Goal: Information Seeking & Learning: Learn about a topic

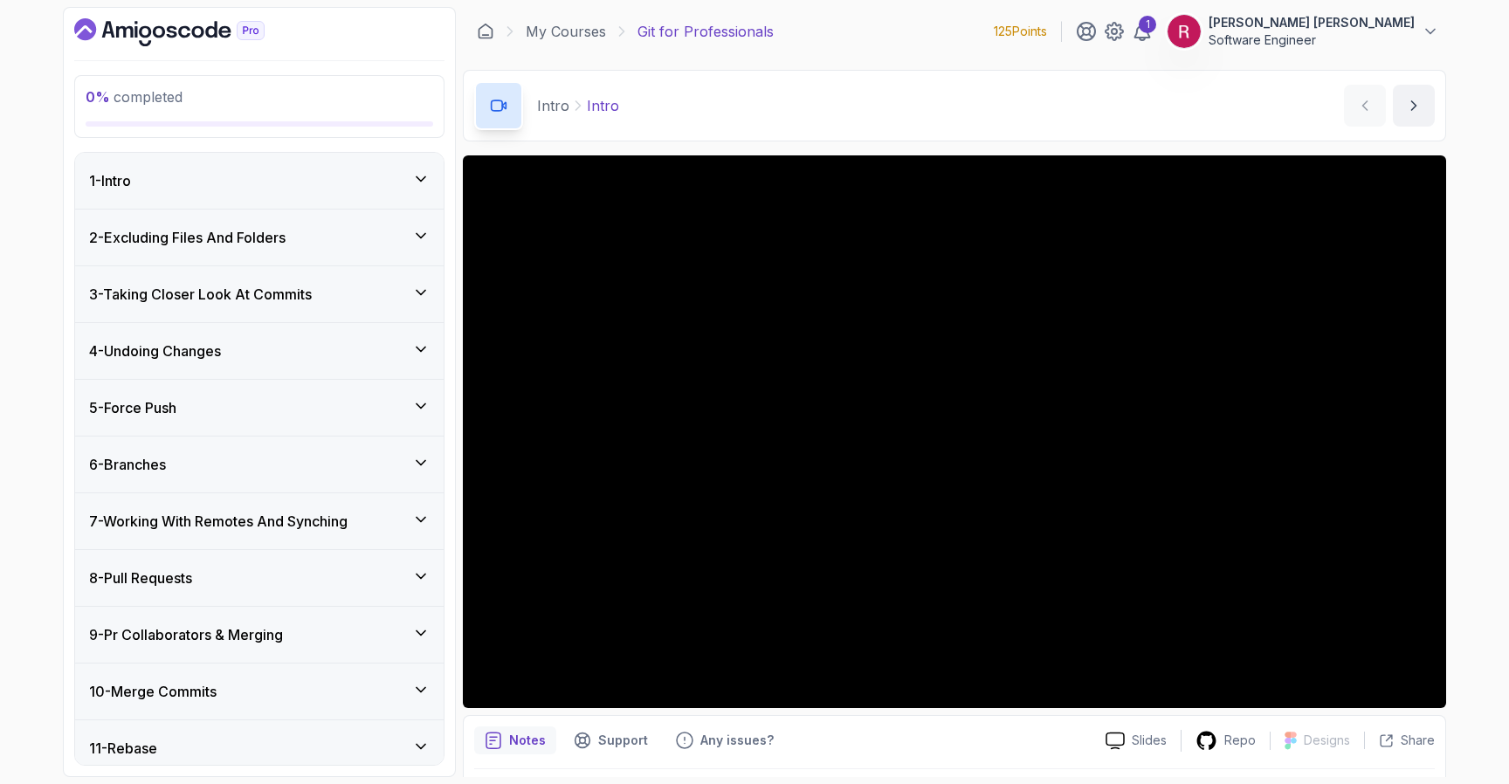
scroll to position [521, 0]
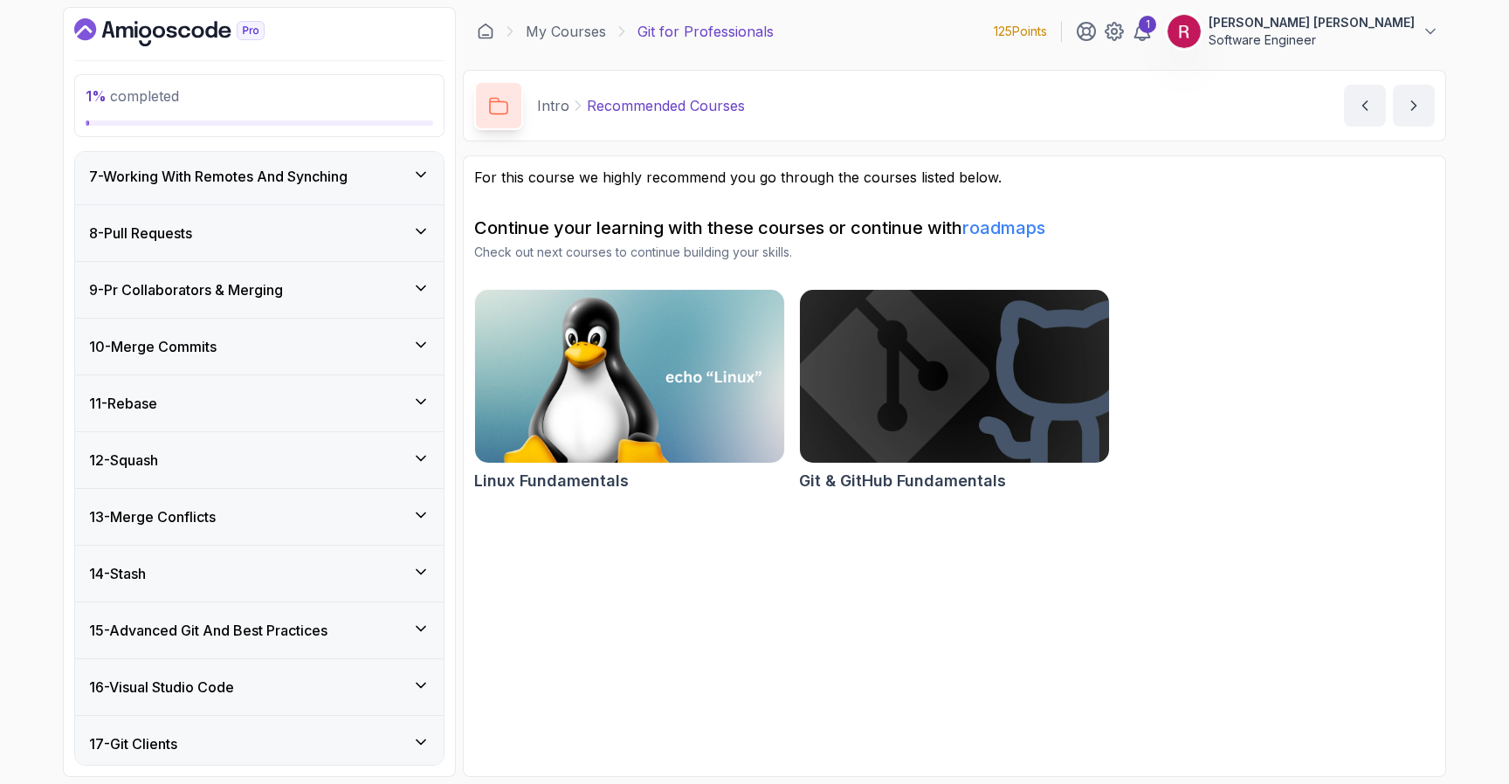
scroll to position [547, 0]
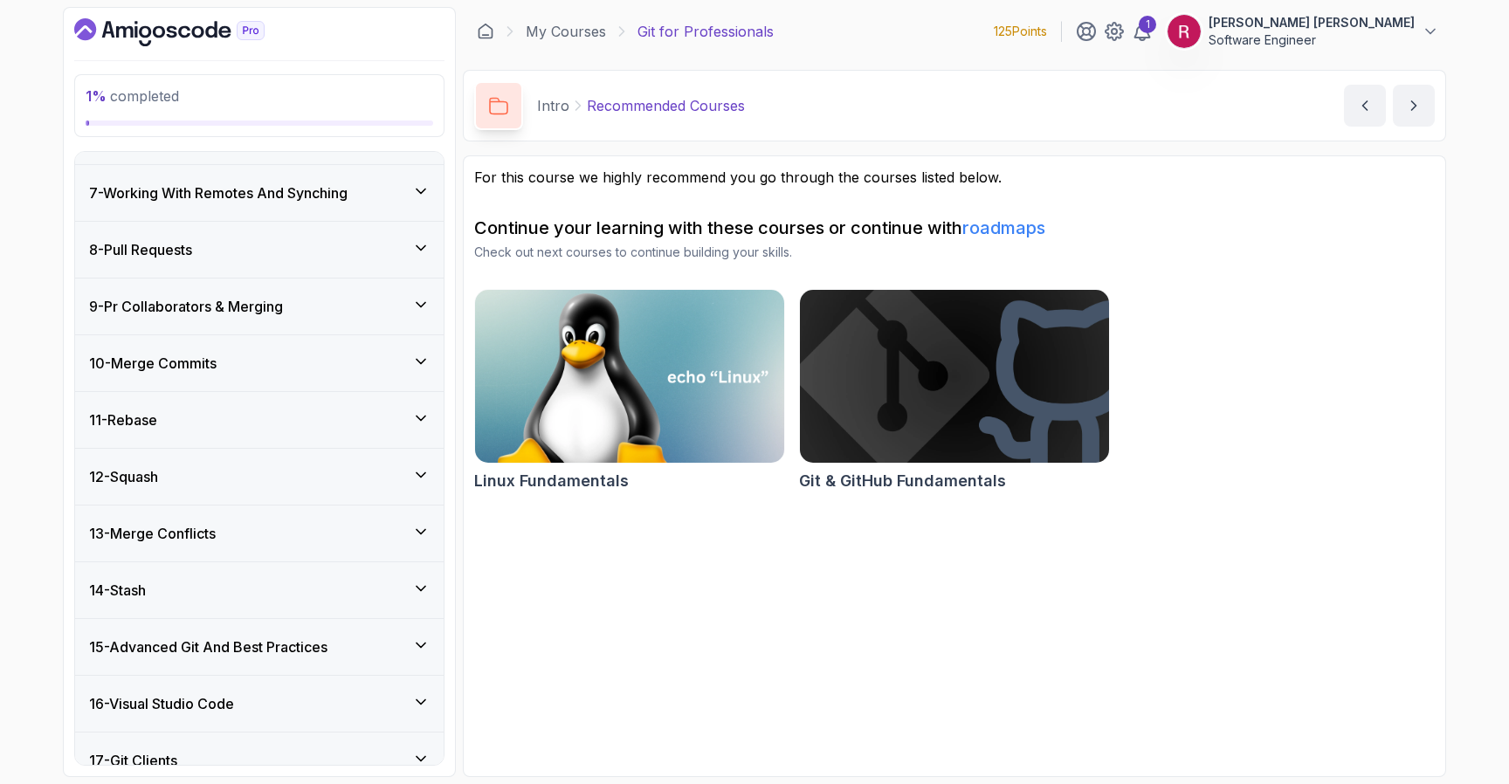
click at [638, 317] on img at bounding box center [629, 376] width 325 height 182
click at [581, 37] on link "My Courses" at bounding box center [566, 31] width 80 height 21
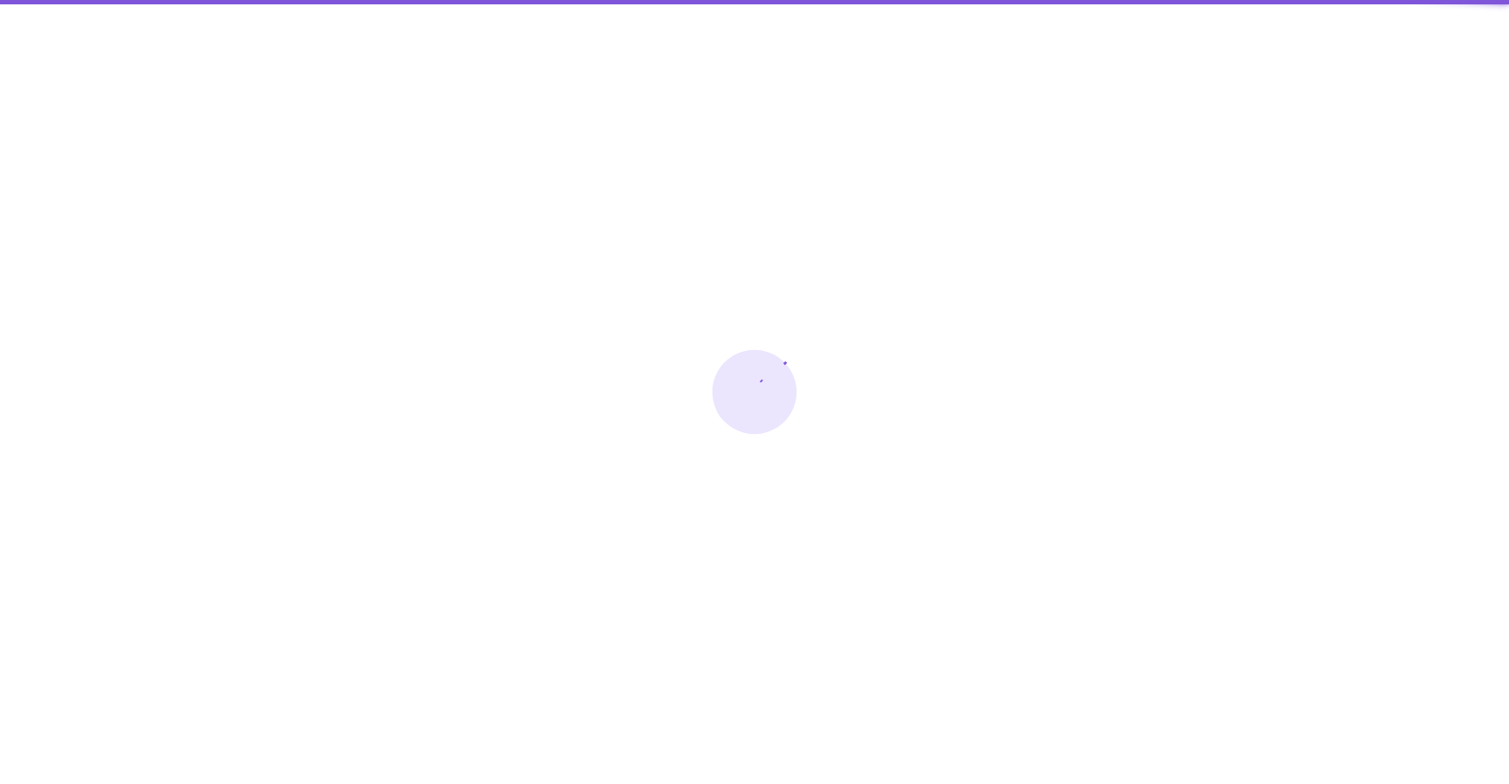
click at [581, 37] on div at bounding box center [754, 392] width 1509 height 784
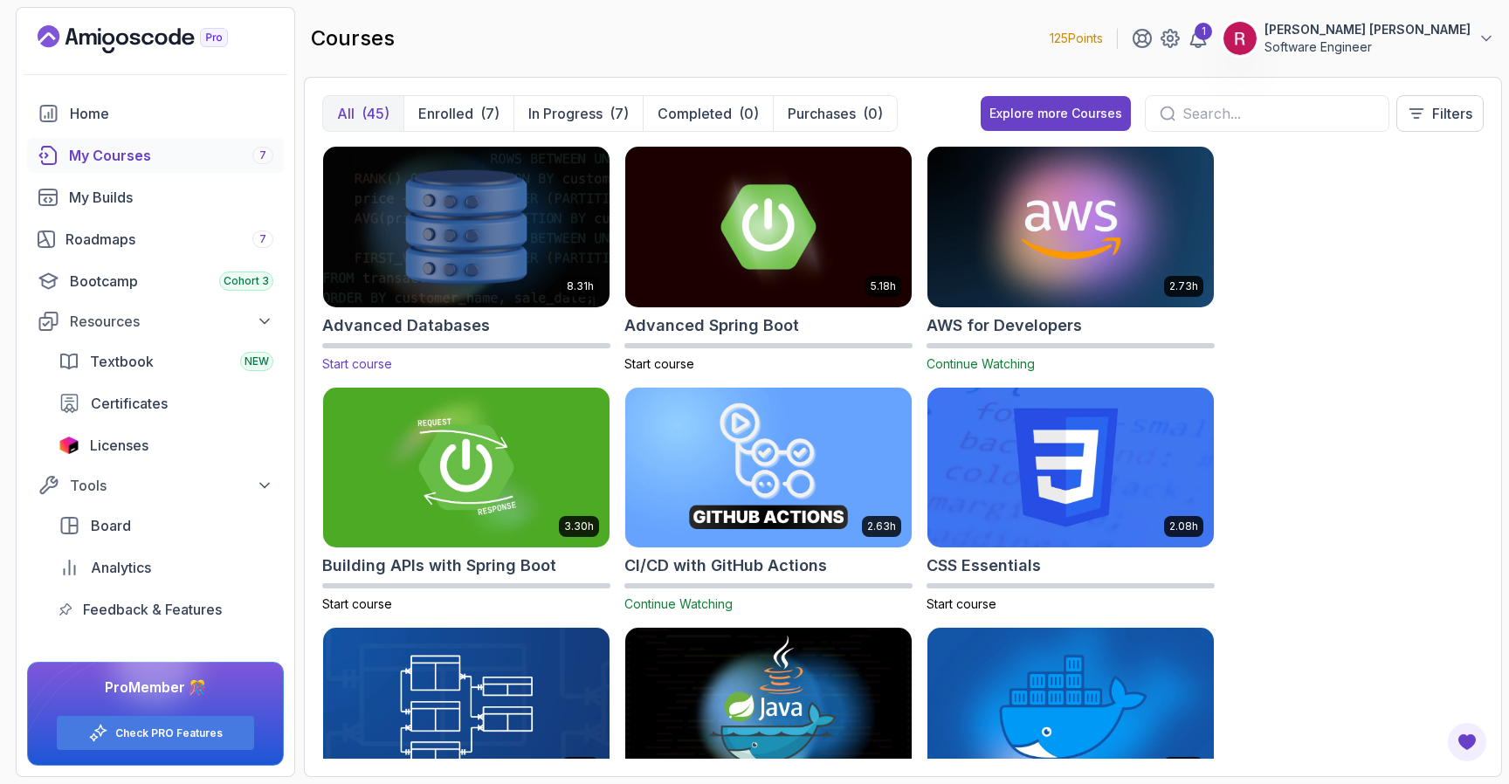
click at [505, 285] on img at bounding box center [466, 226] width 300 height 168
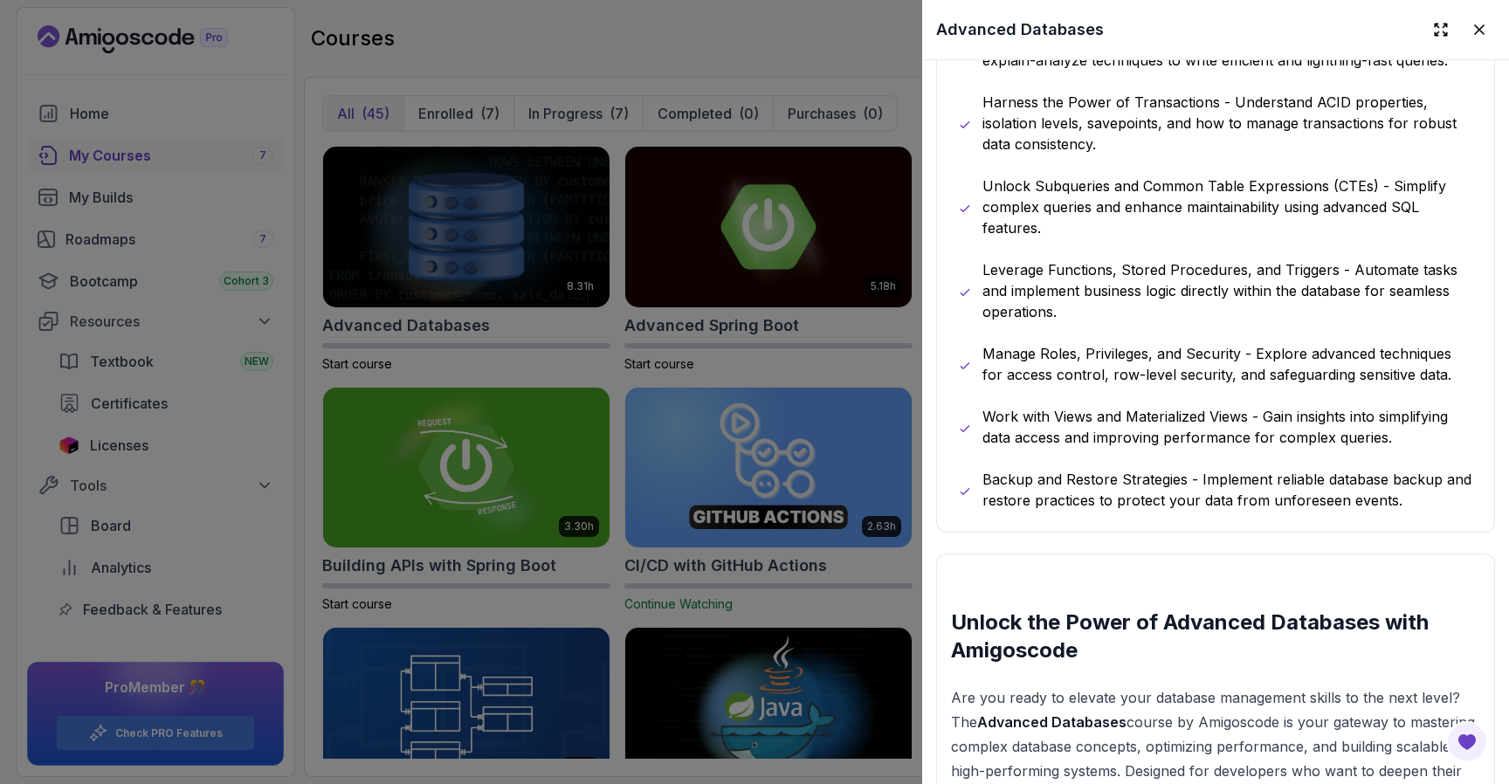
scroll to position [1104, 0]
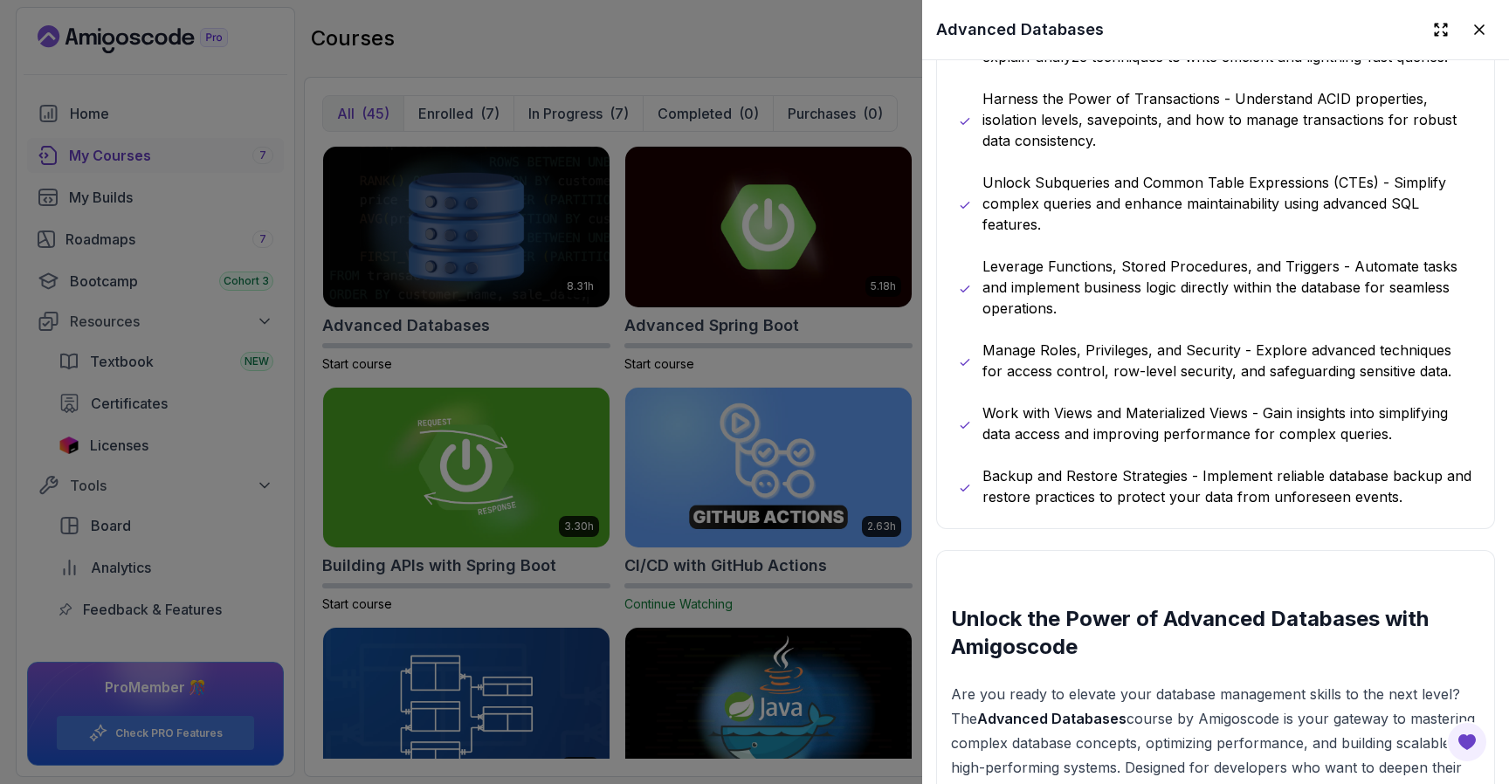
click at [808, 78] on div at bounding box center [754, 392] width 1509 height 784
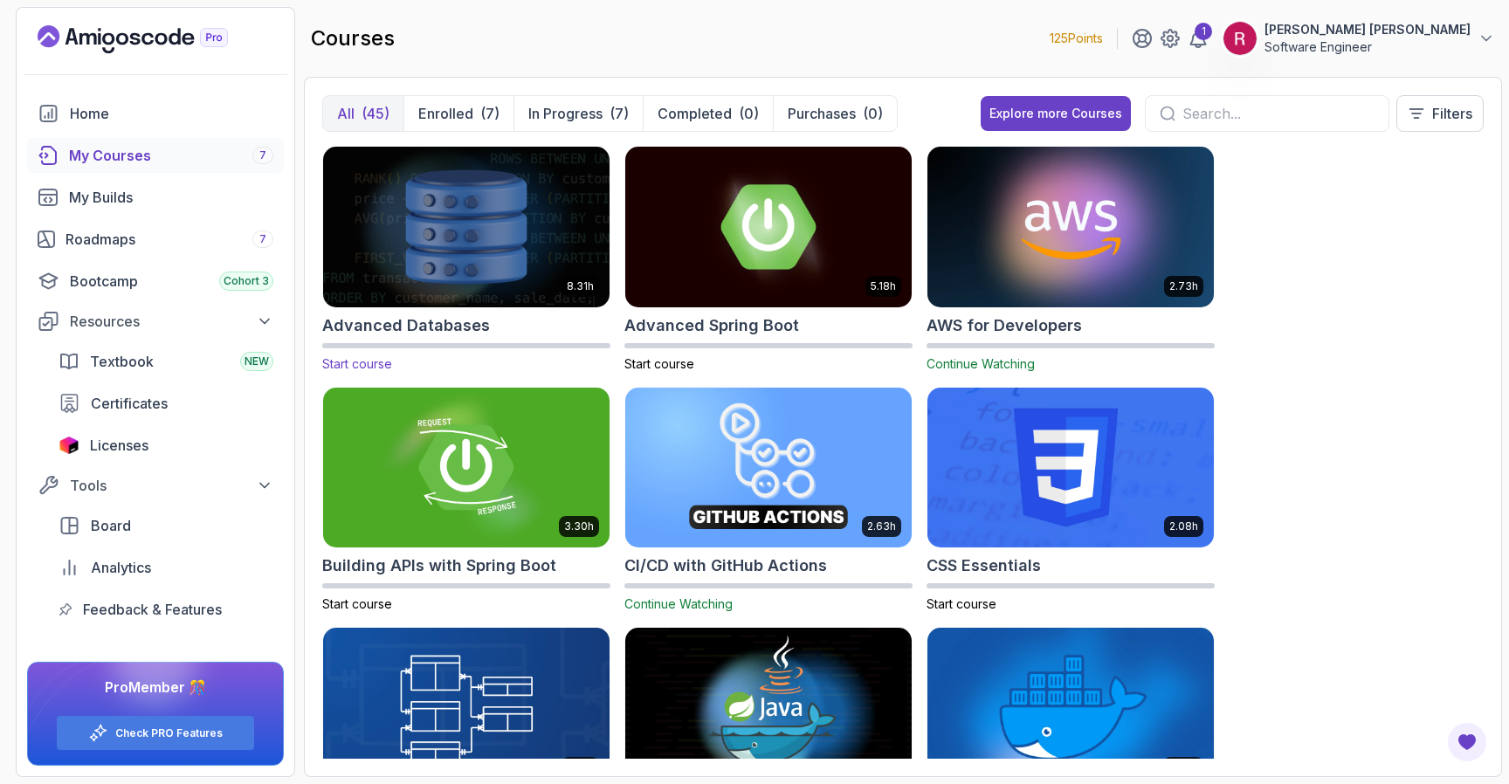
click at [560, 297] on img at bounding box center [466, 226] width 300 height 168
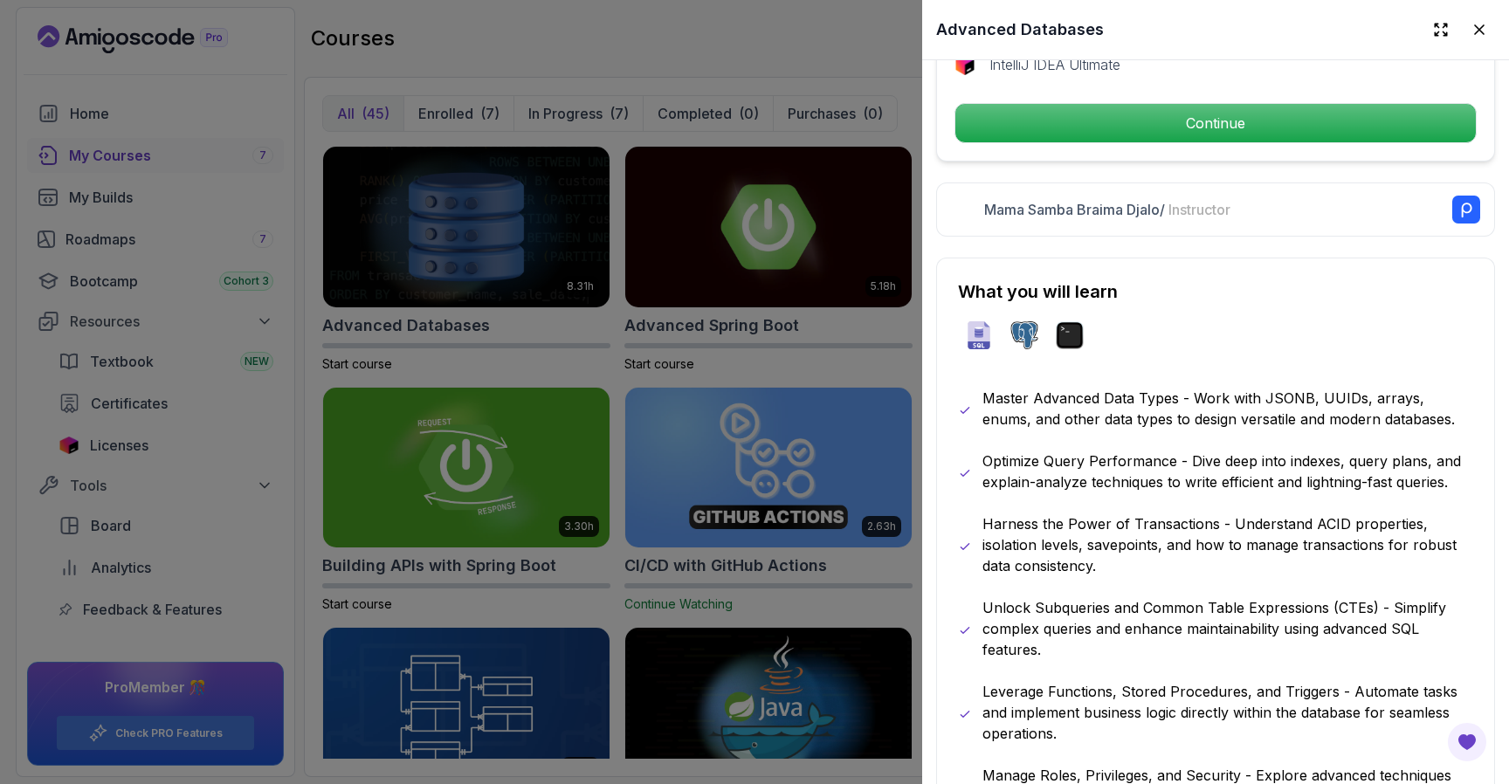
scroll to position [679, 0]
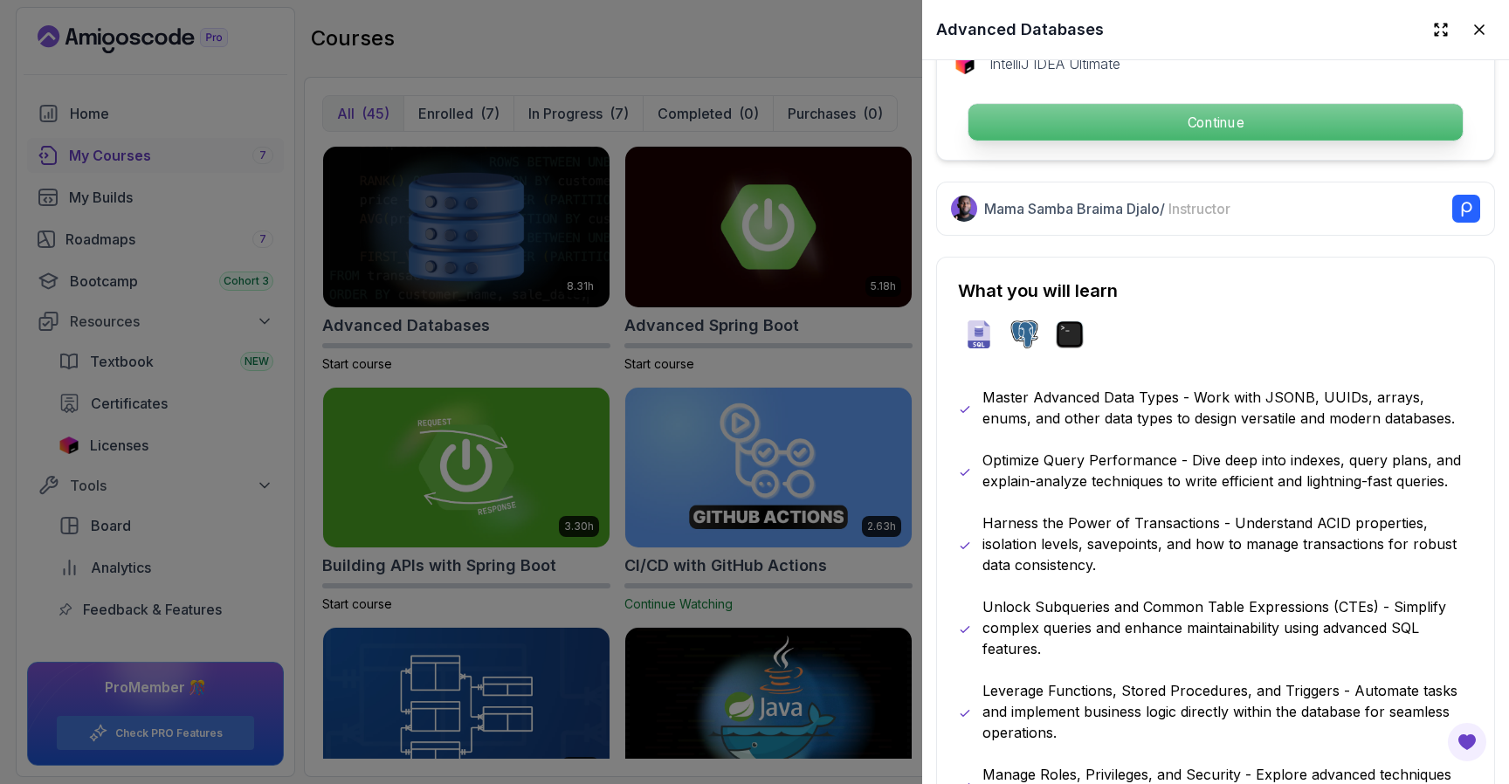
click at [1307, 134] on p "Continue" at bounding box center [1215, 122] width 494 height 37
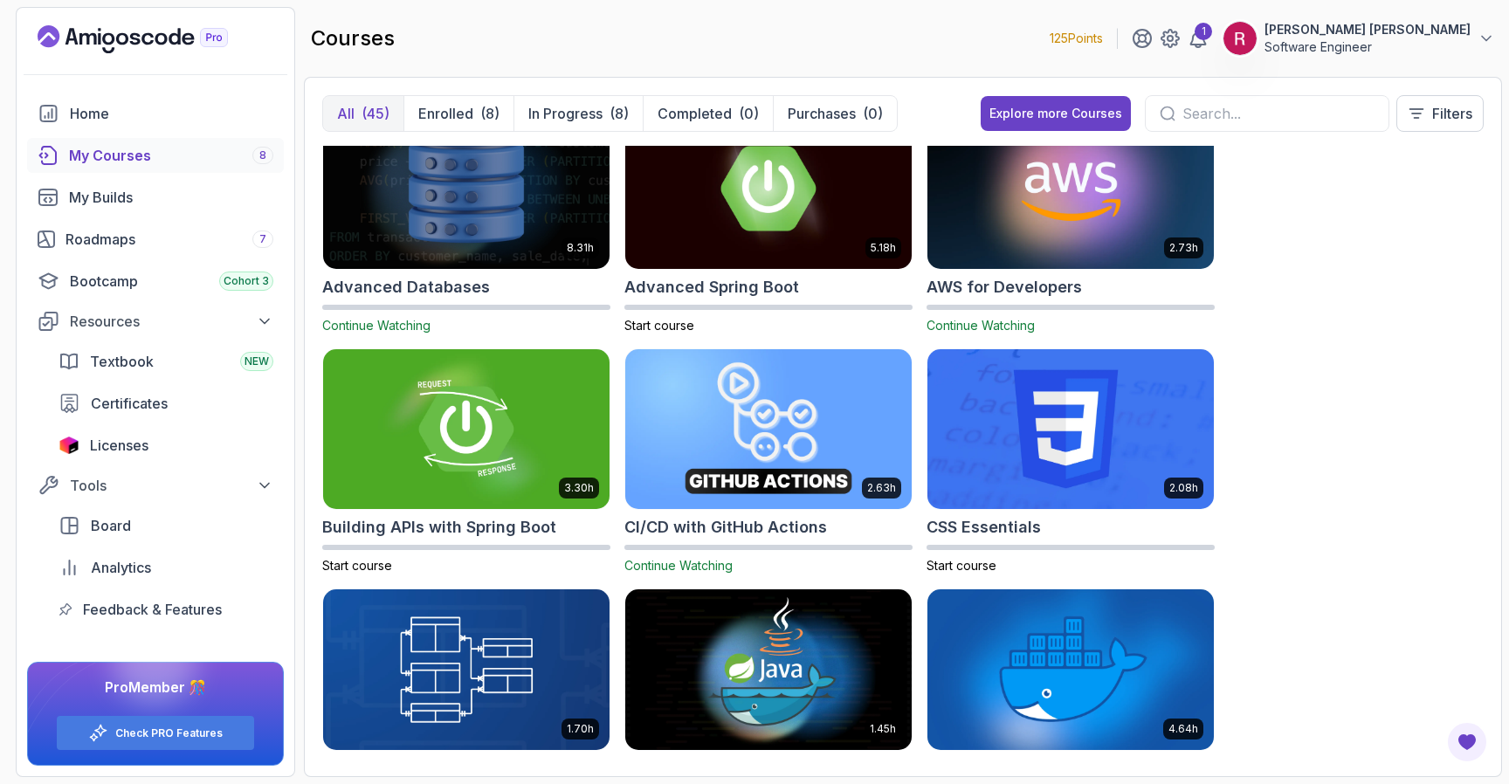
scroll to position [13, 0]
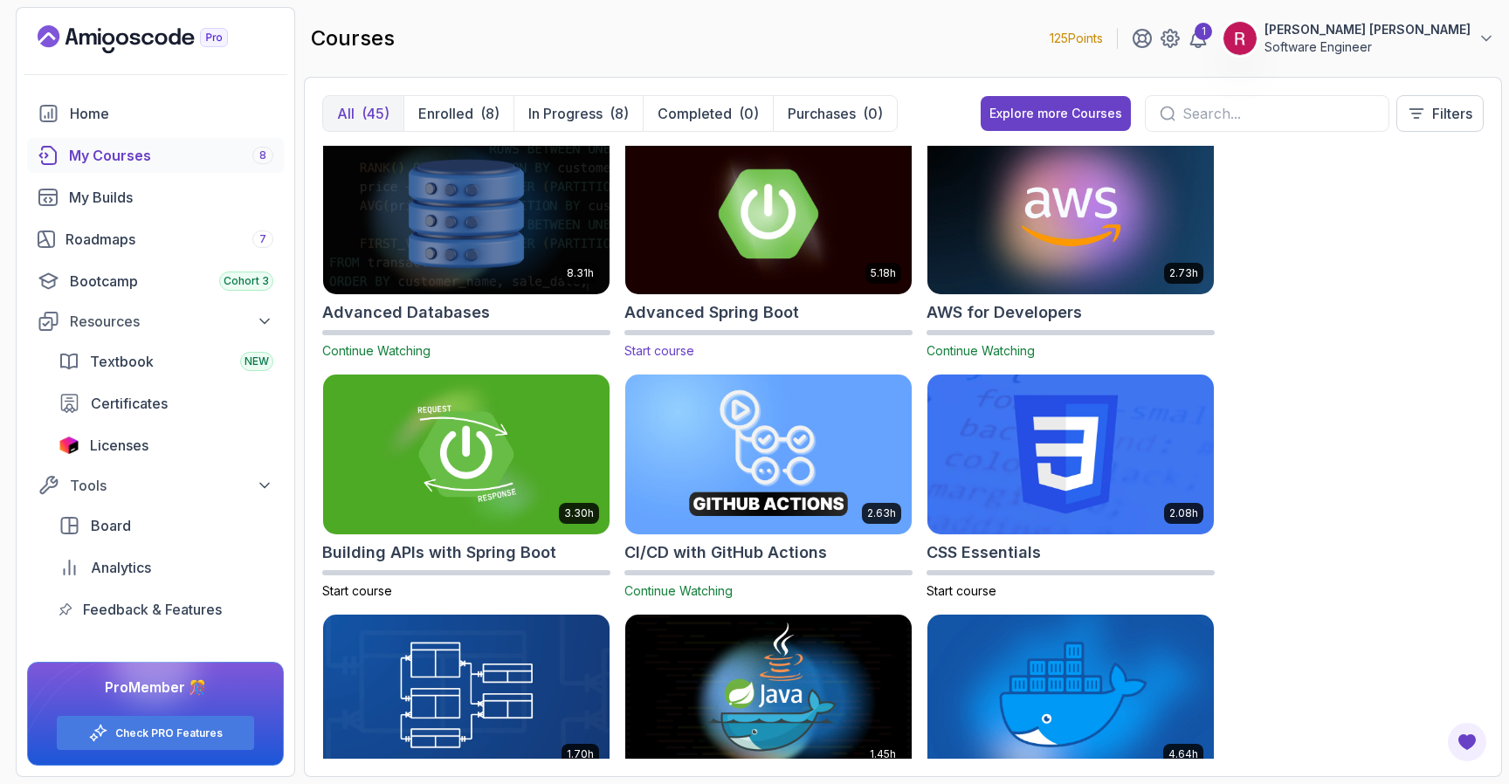
click at [790, 300] on h2 "Advanced Spring Boot" at bounding box center [711, 312] width 175 height 24
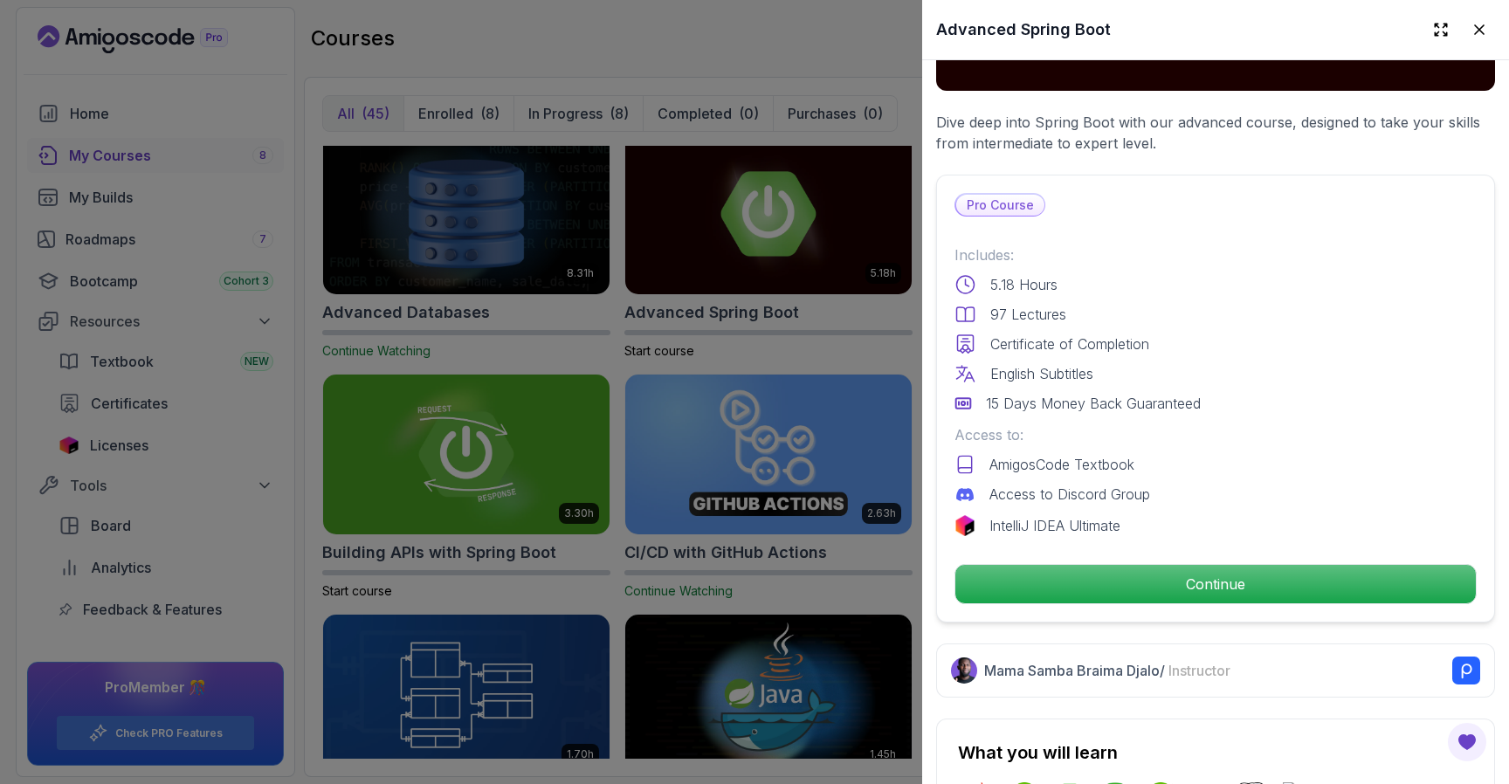
scroll to position [300, 0]
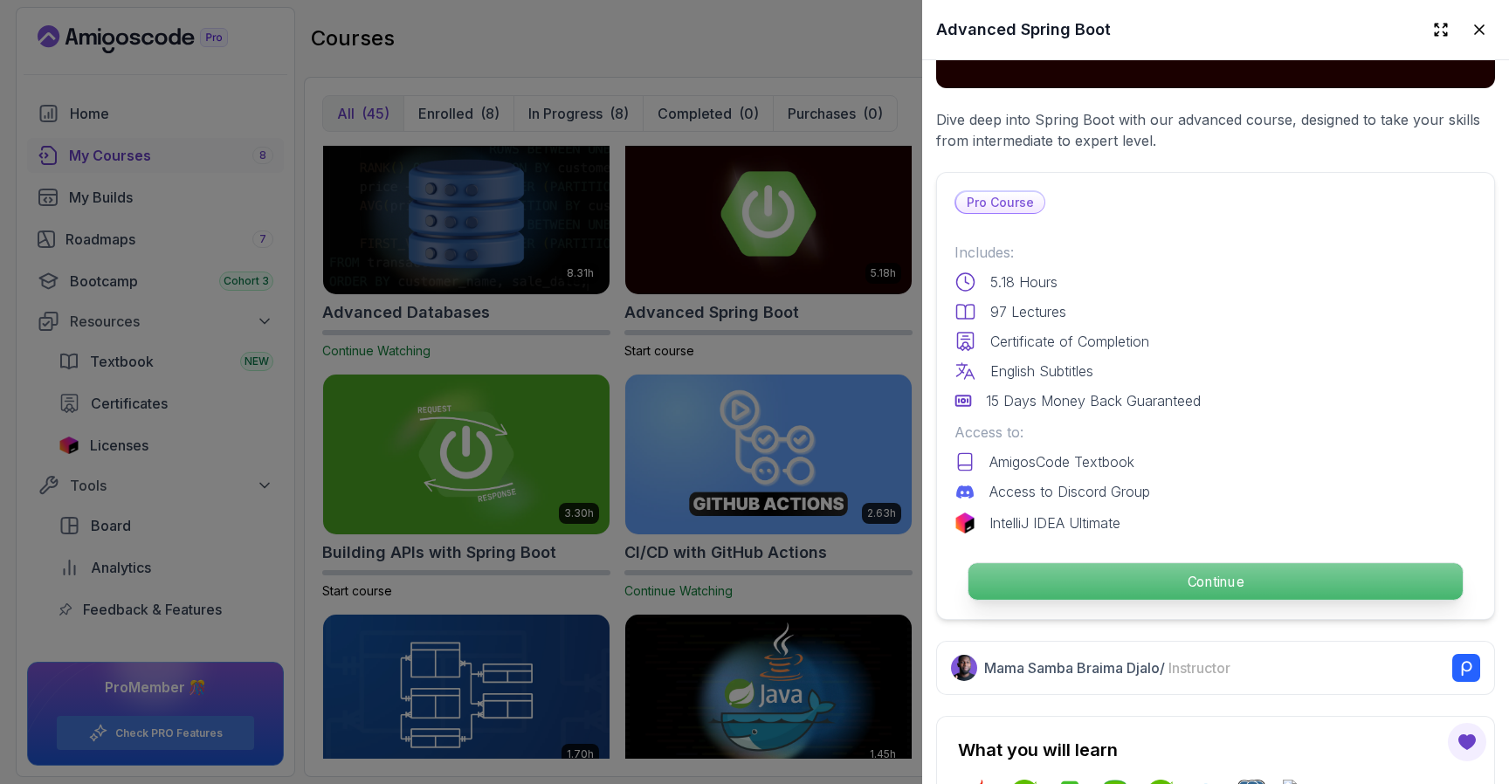
click at [1145, 583] on p "Continue" at bounding box center [1215, 581] width 494 height 37
click at [1145, 583] on html "125 Points 1 Rajesh Vishaal Muthukrishnan Software Engineer Home My Courses 8 M…" at bounding box center [754, 392] width 1509 height 784
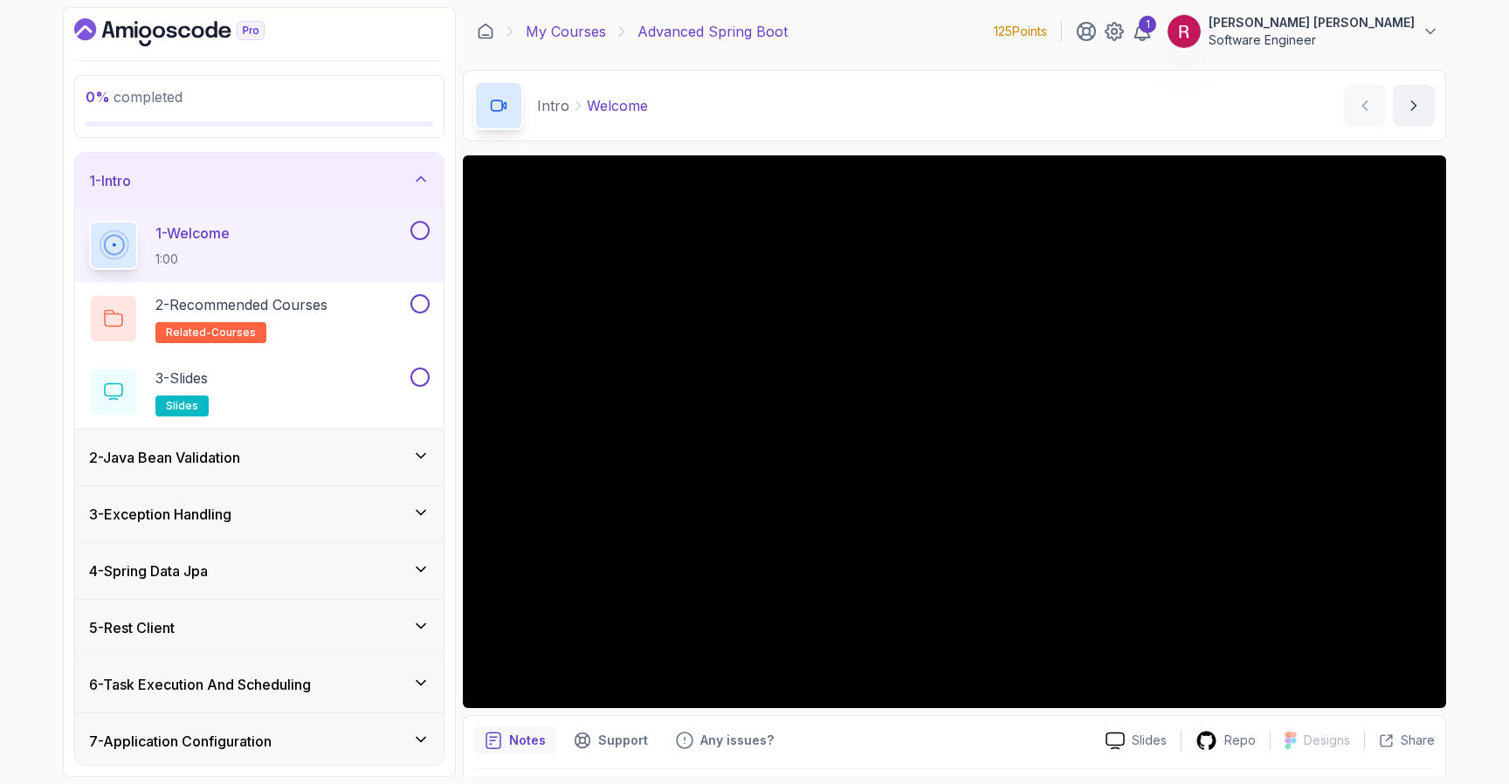
click at [566, 33] on link "My Courses" at bounding box center [566, 31] width 80 height 21
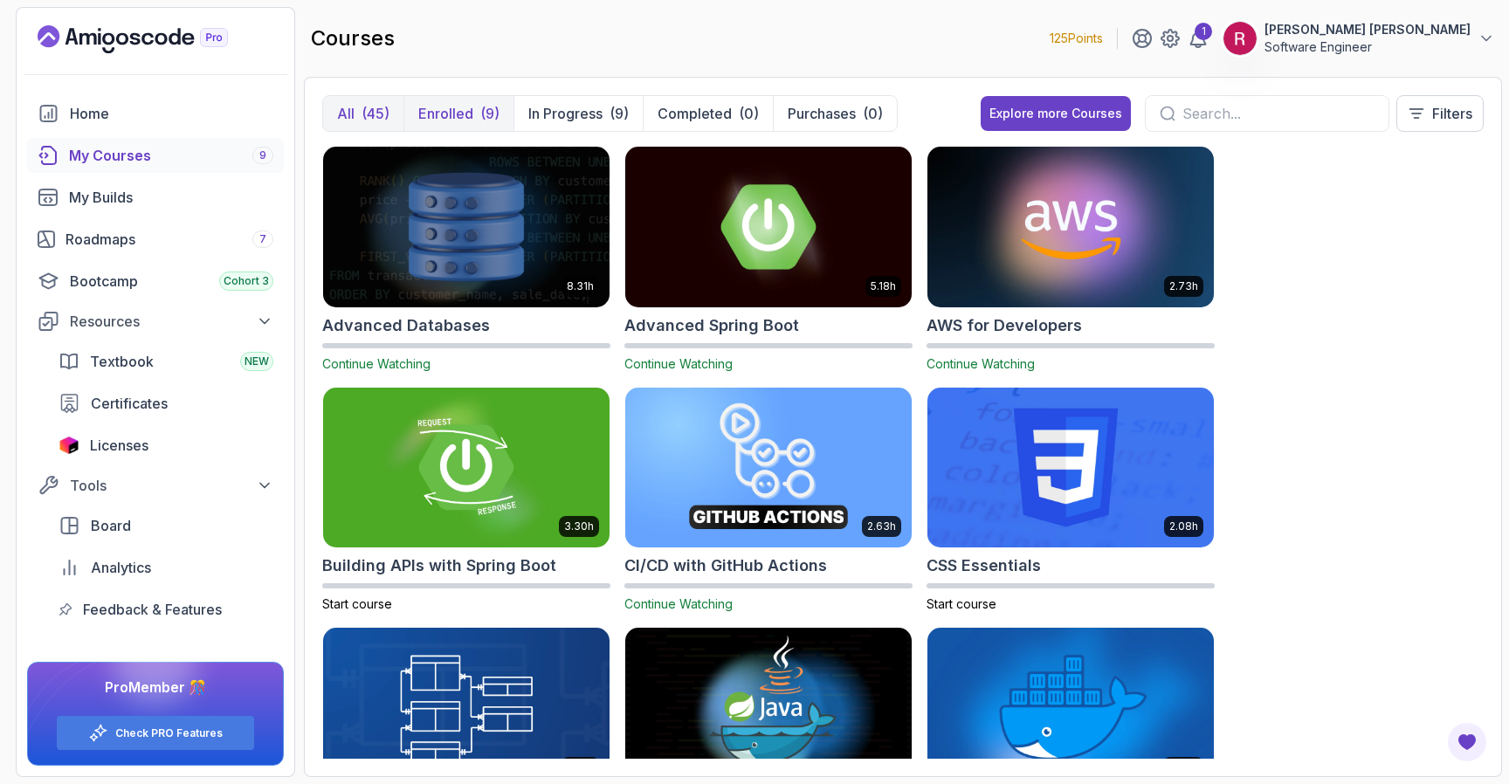
click at [480, 120] on div "(9)" at bounding box center [489, 113] width 19 height 21
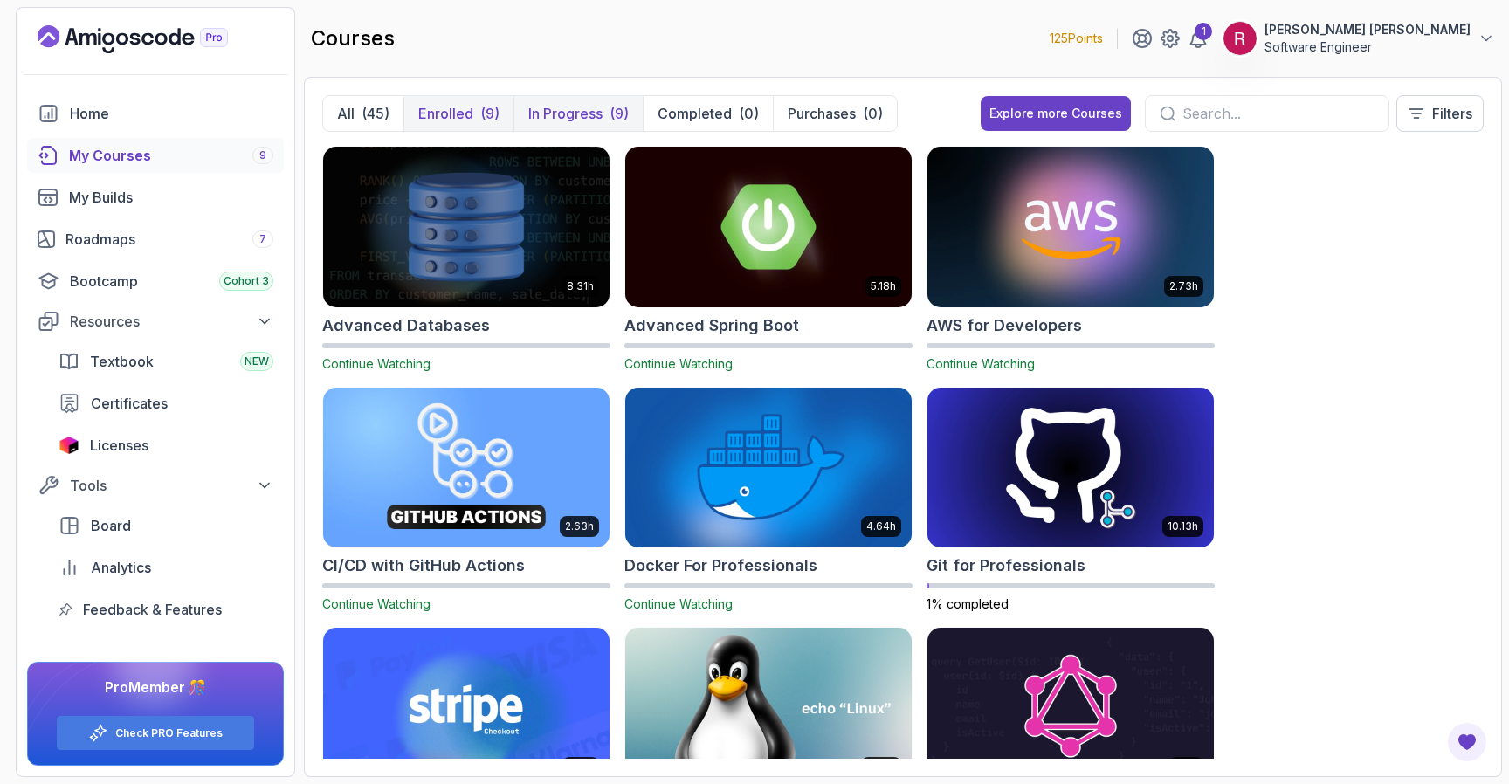
click at [561, 119] on p "In Progress" at bounding box center [565, 113] width 74 height 21
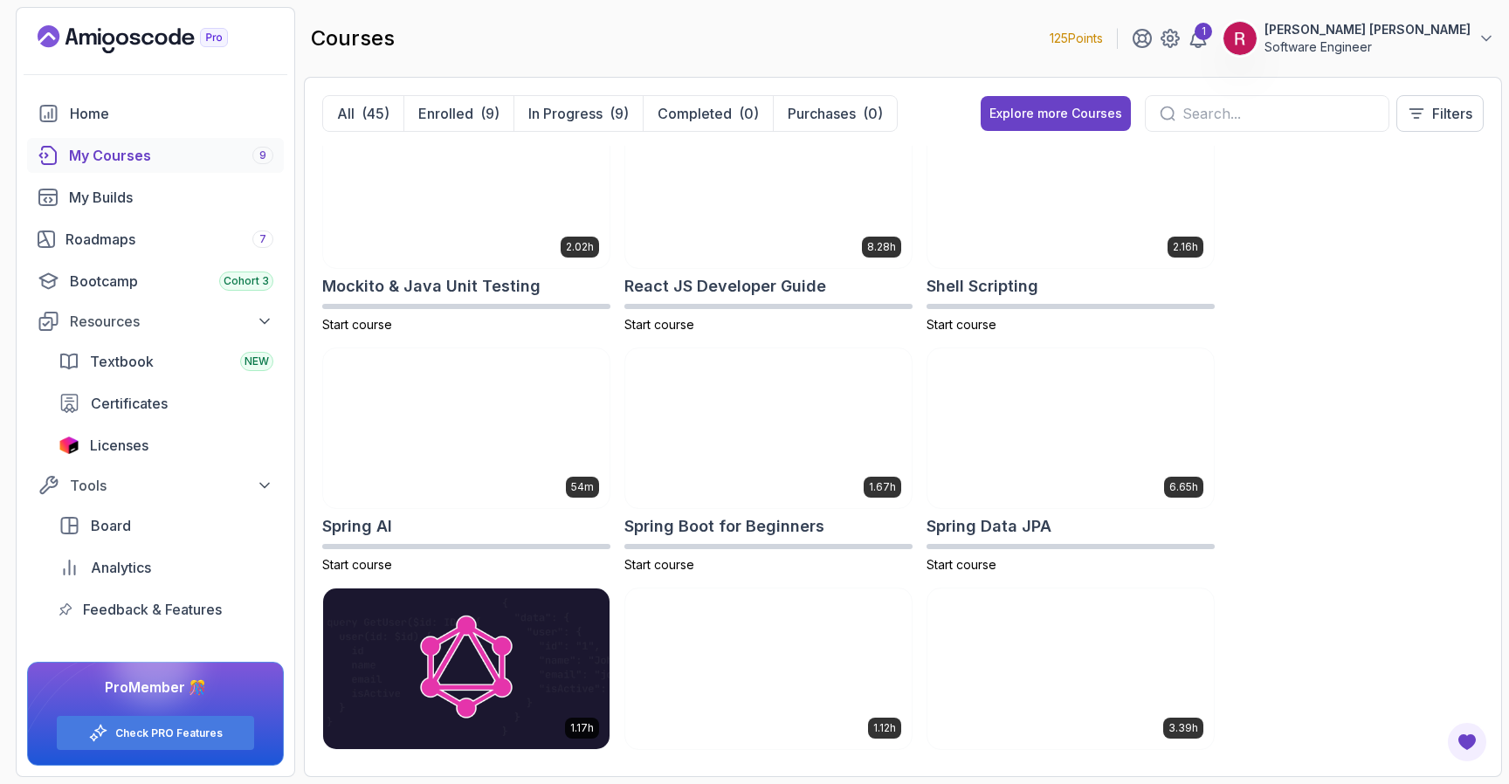
scroll to position [3003, 0]
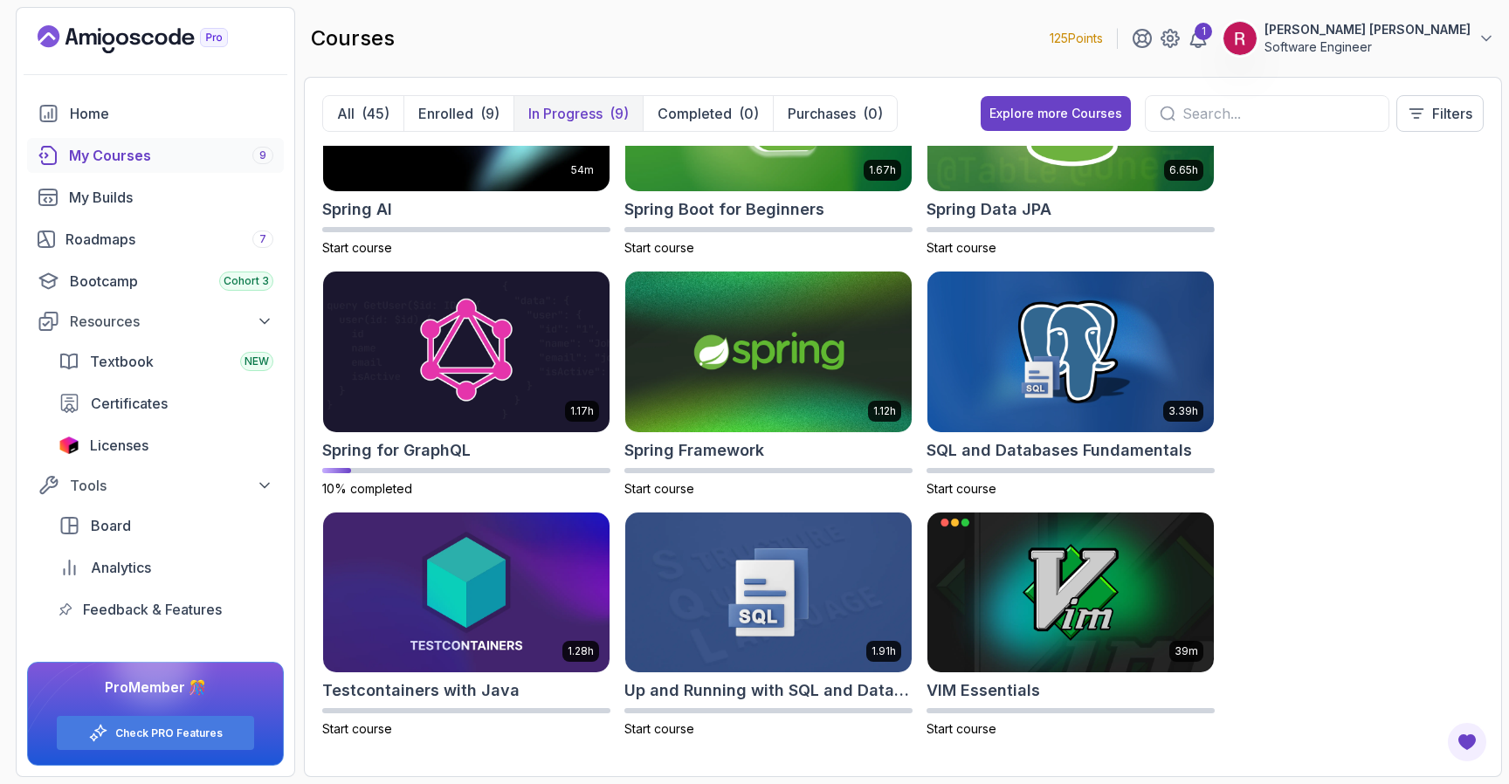
click at [595, 127] on button "In Progress (9)" at bounding box center [577, 113] width 129 height 35
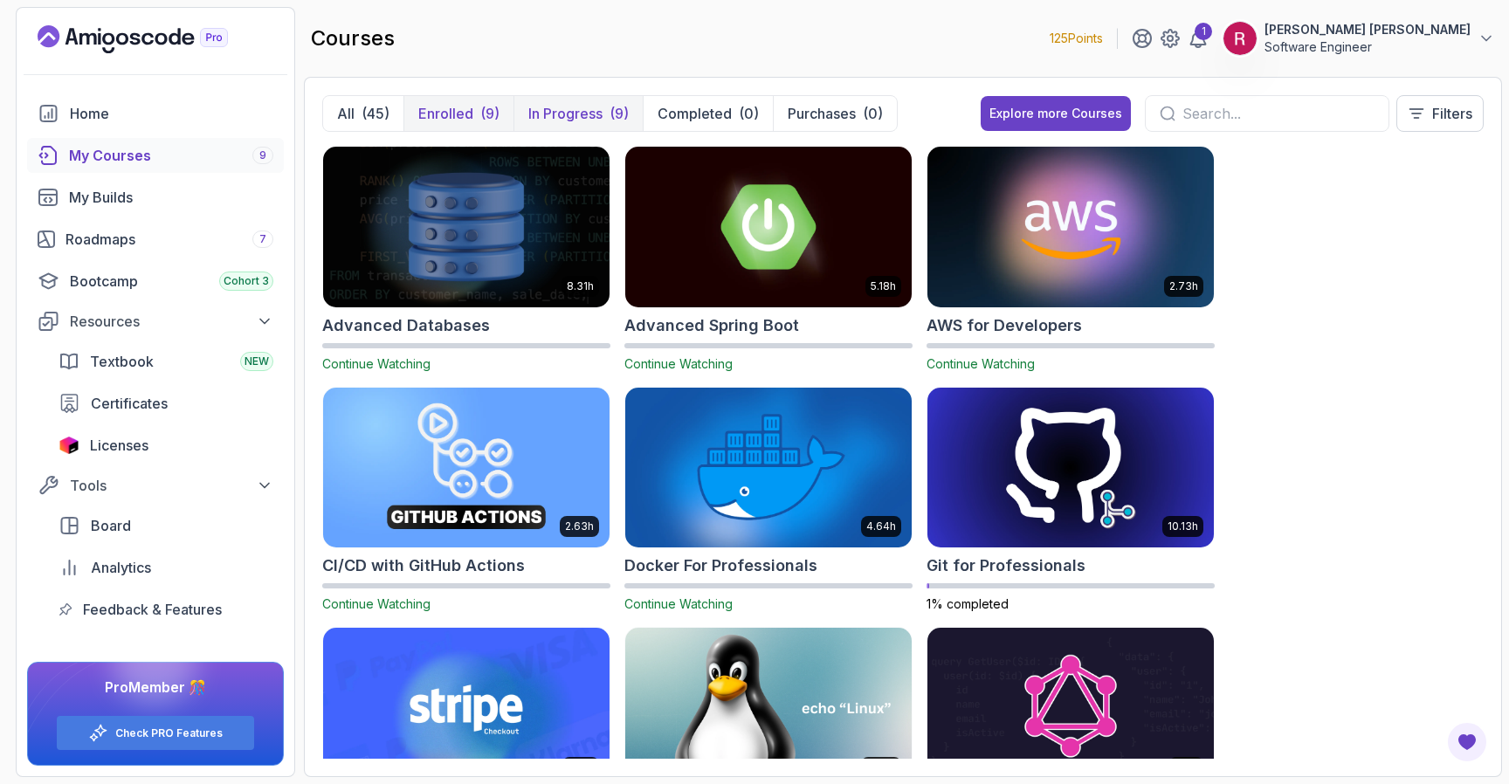
click at [481, 124] on button "Enrolled (9)" at bounding box center [458, 113] width 110 height 35
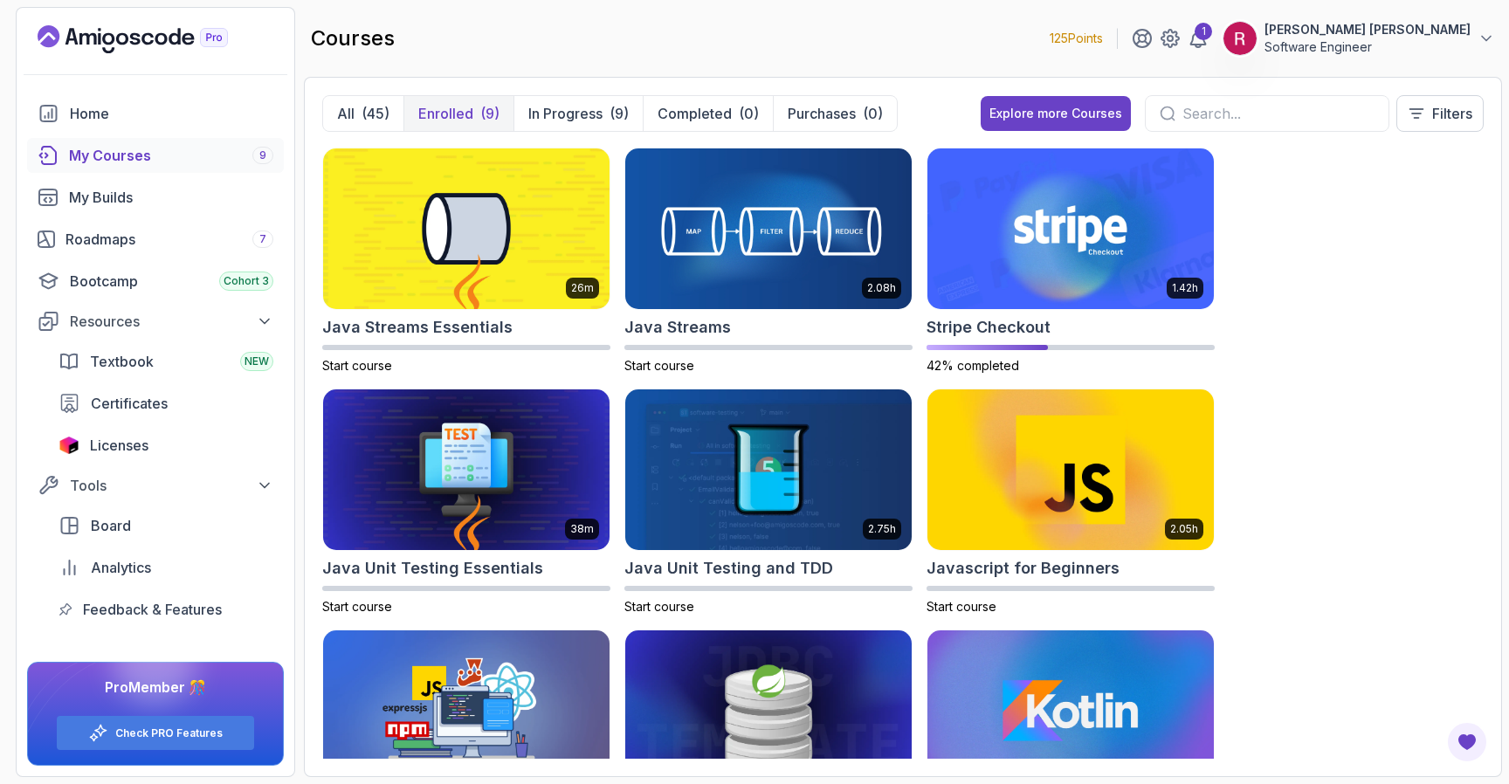
click at [450, 100] on button "Enrolled (9)" at bounding box center [458, 113] width 110 height 35
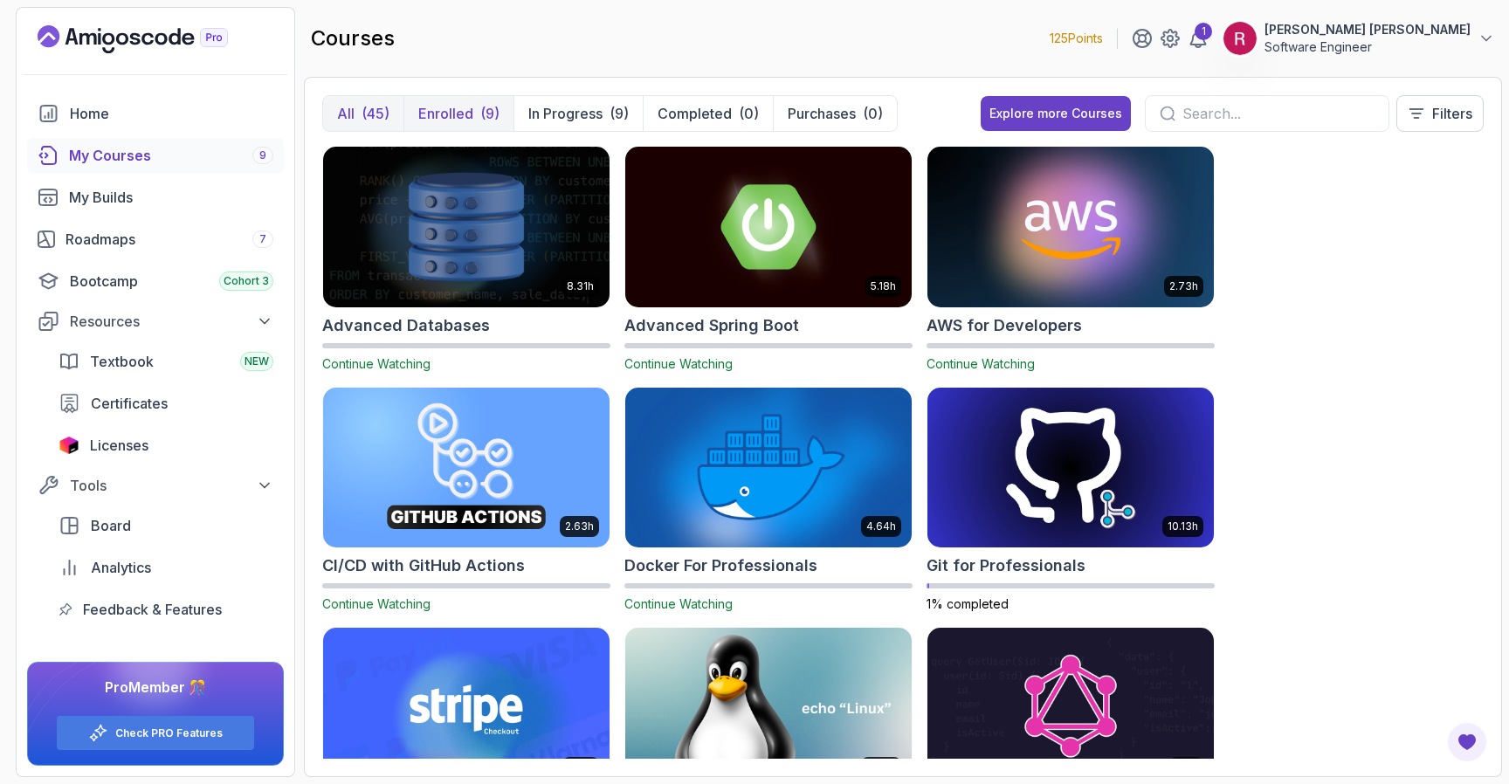
click at [371, 119] on div "(45)" at bounding box center [375, 113] width 28 height 21
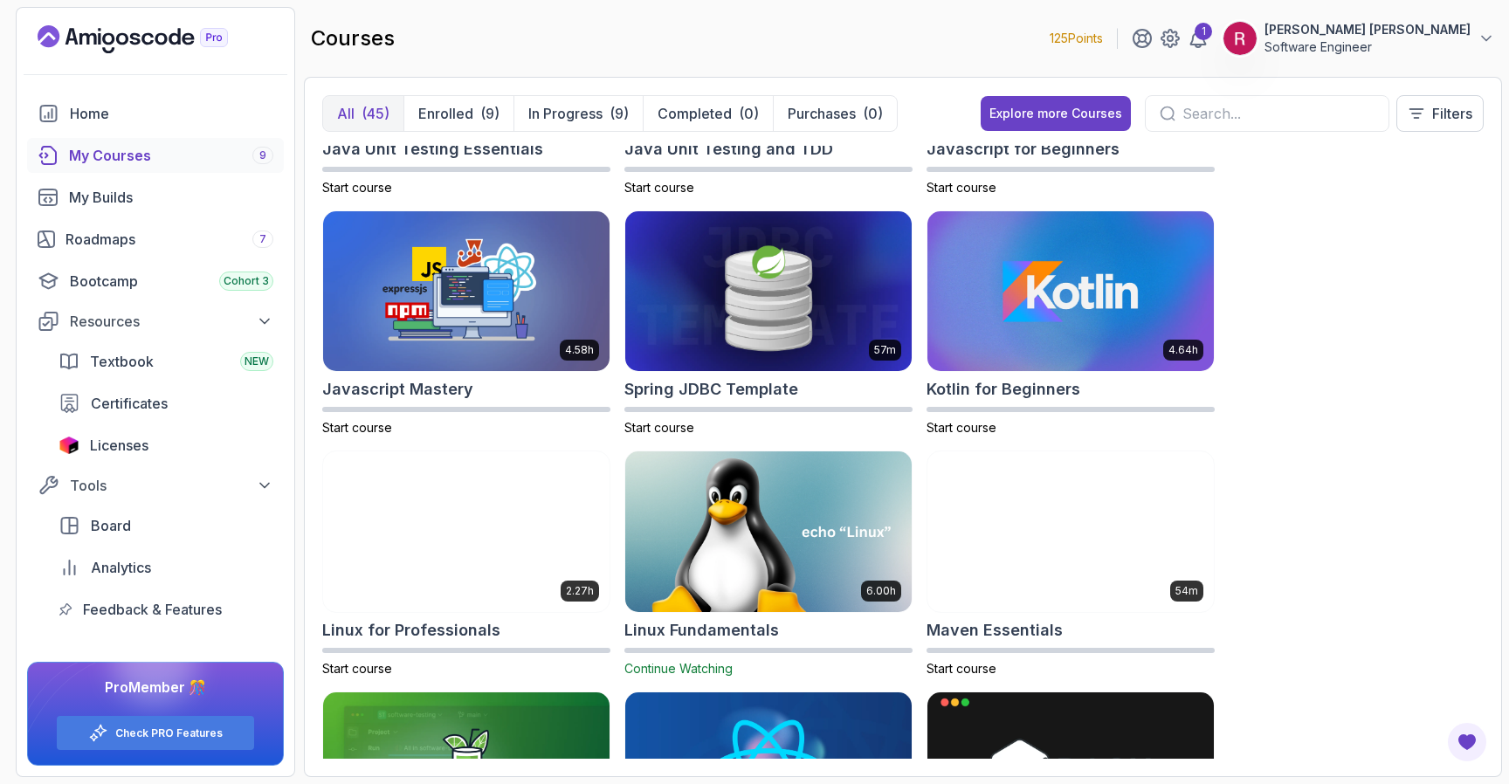
scroll to position [3003, 0]
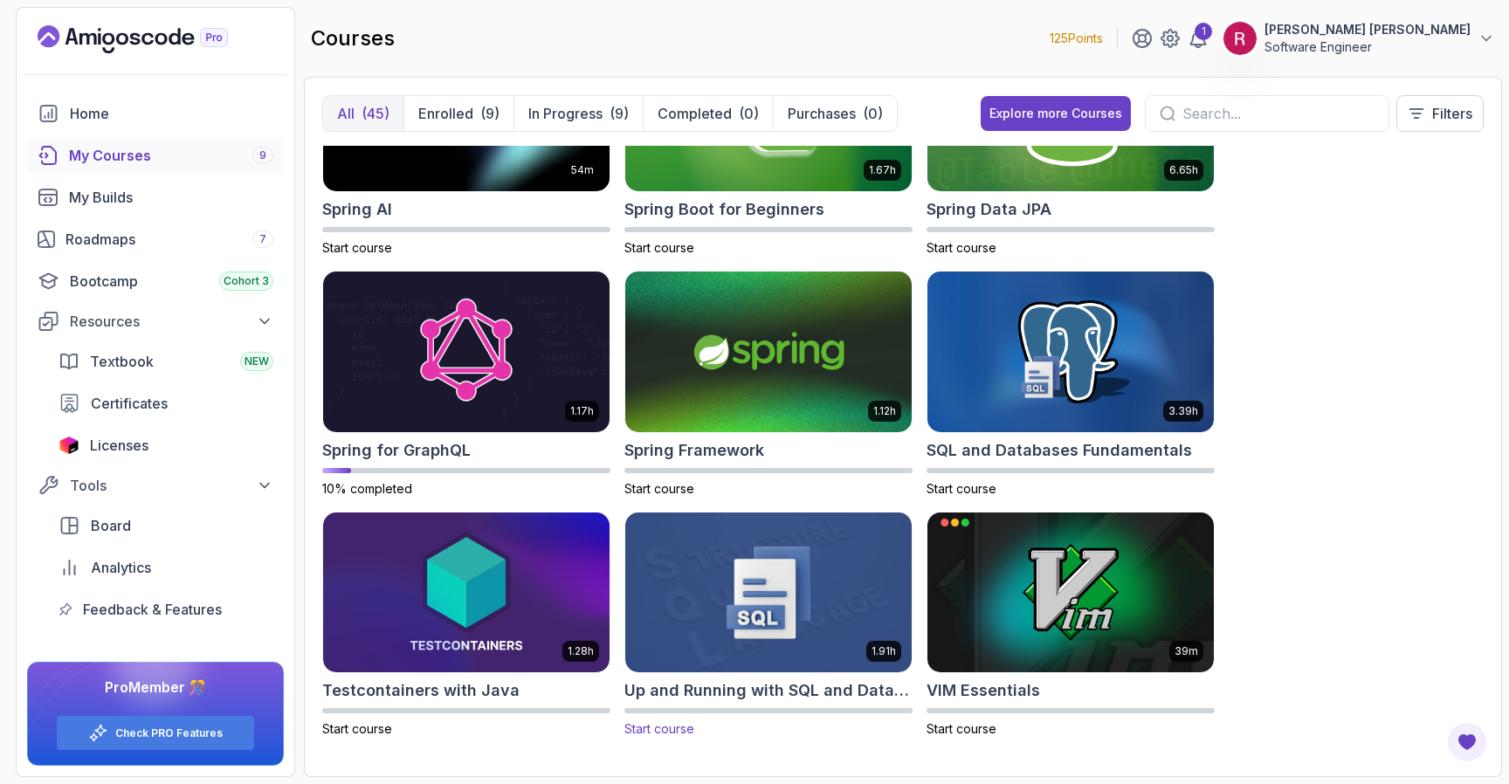
click at [814, 597] on img at bounding box center [768, 592] width 300 height 168
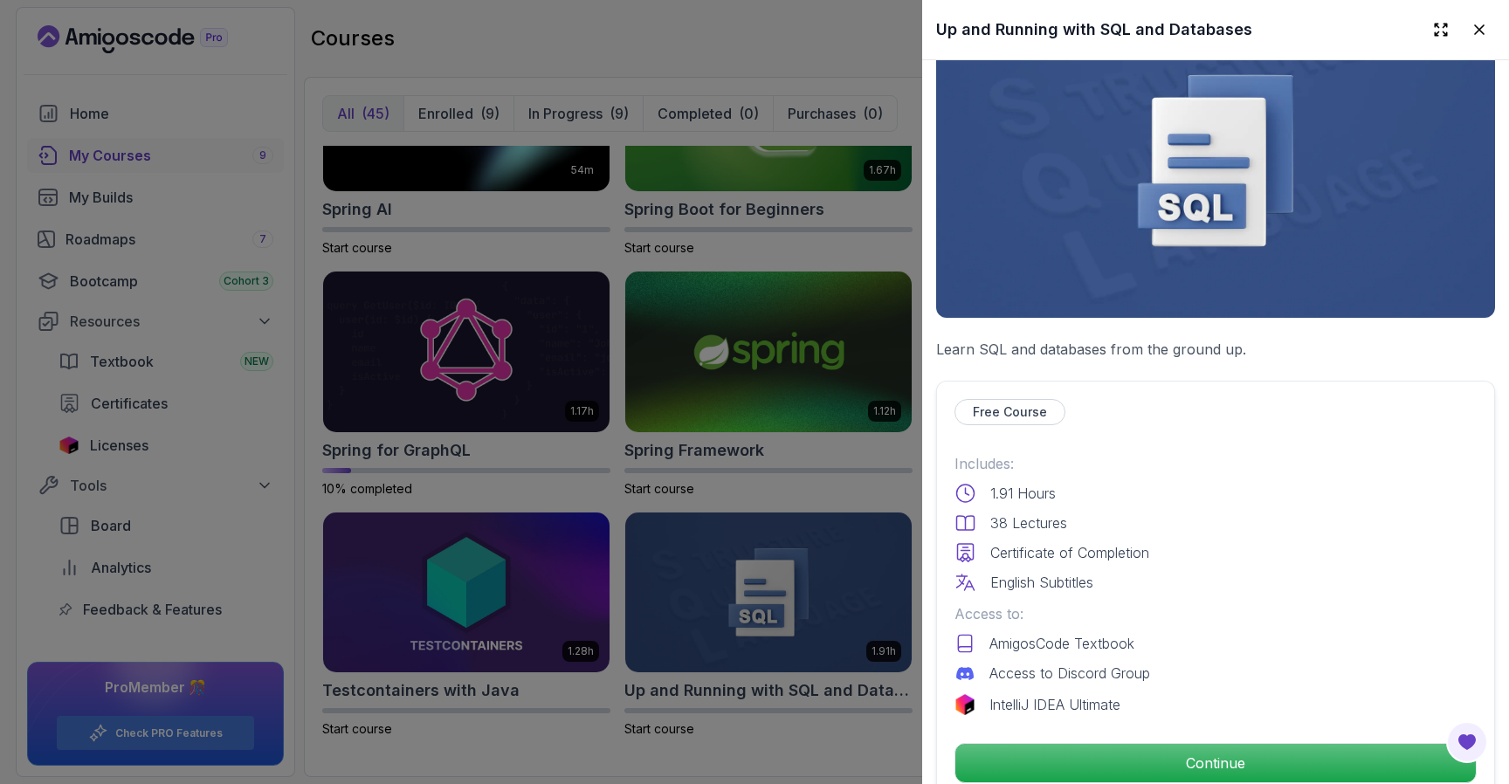
scroll to position [111, 0]
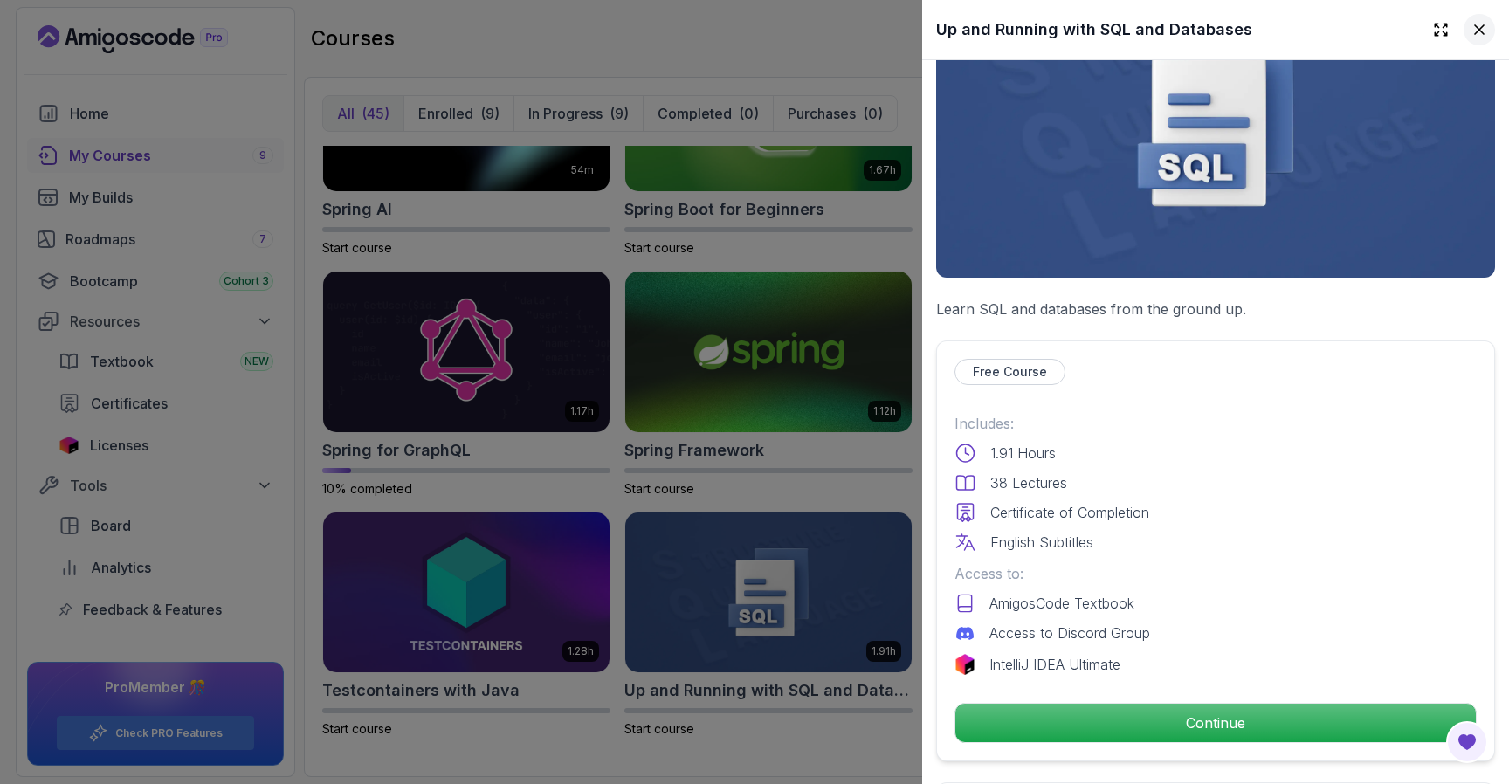
click at [1482, 31] on icon at bounding box center [1478, 29] width 17 height 17
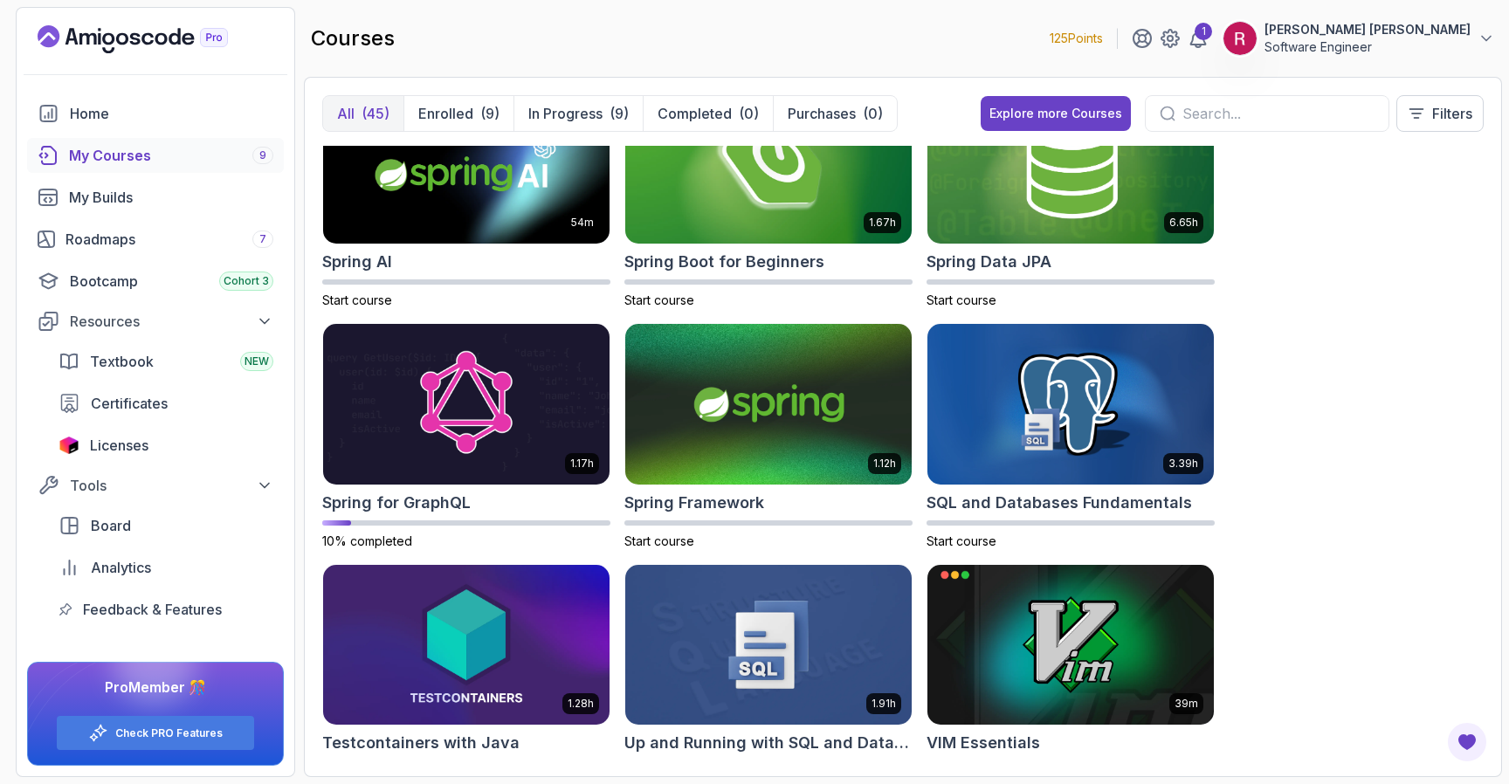
scroll to position [2942, 0]
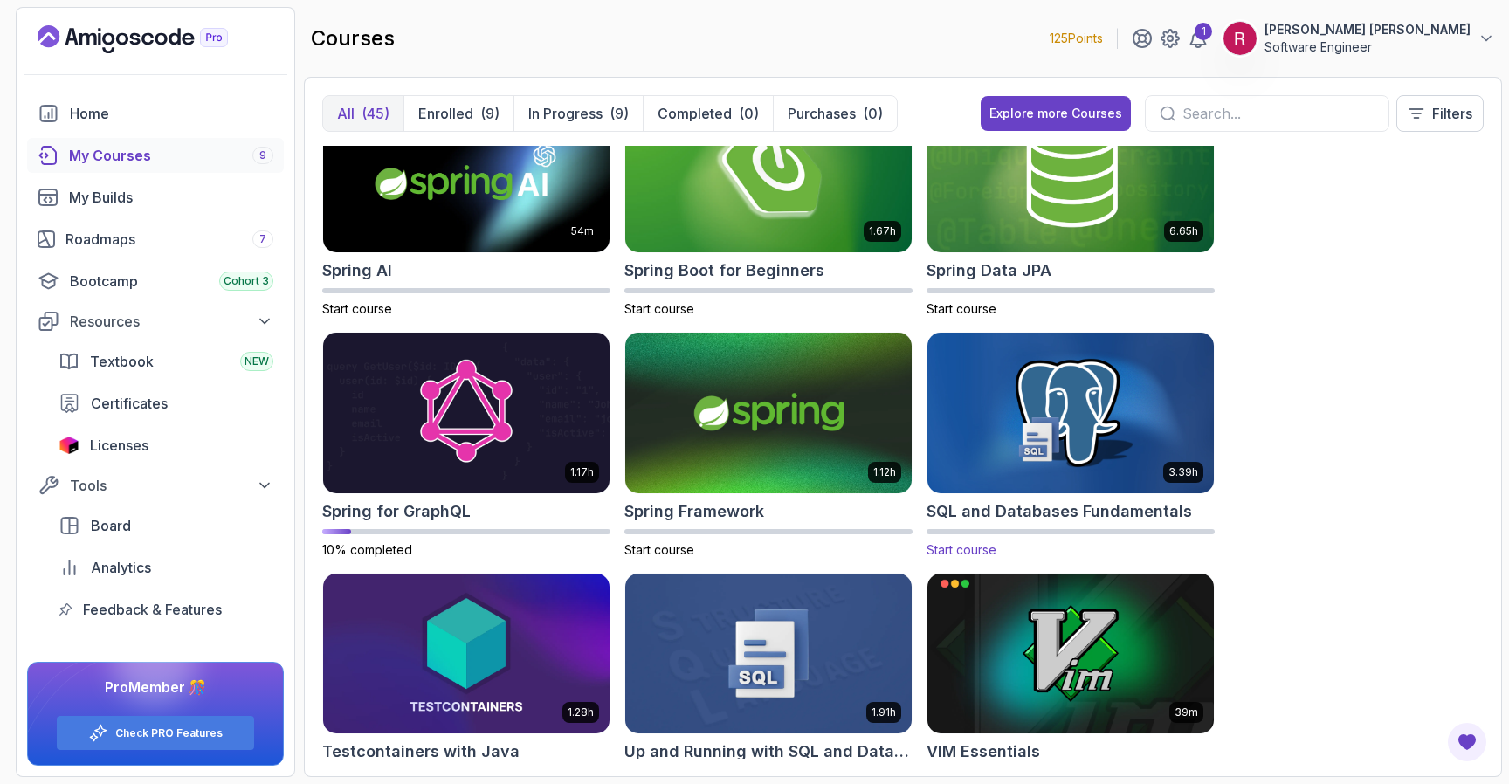
click at [1170, 476] on p "3.39h" at bounding box center [1183, 472] width 30 height 14
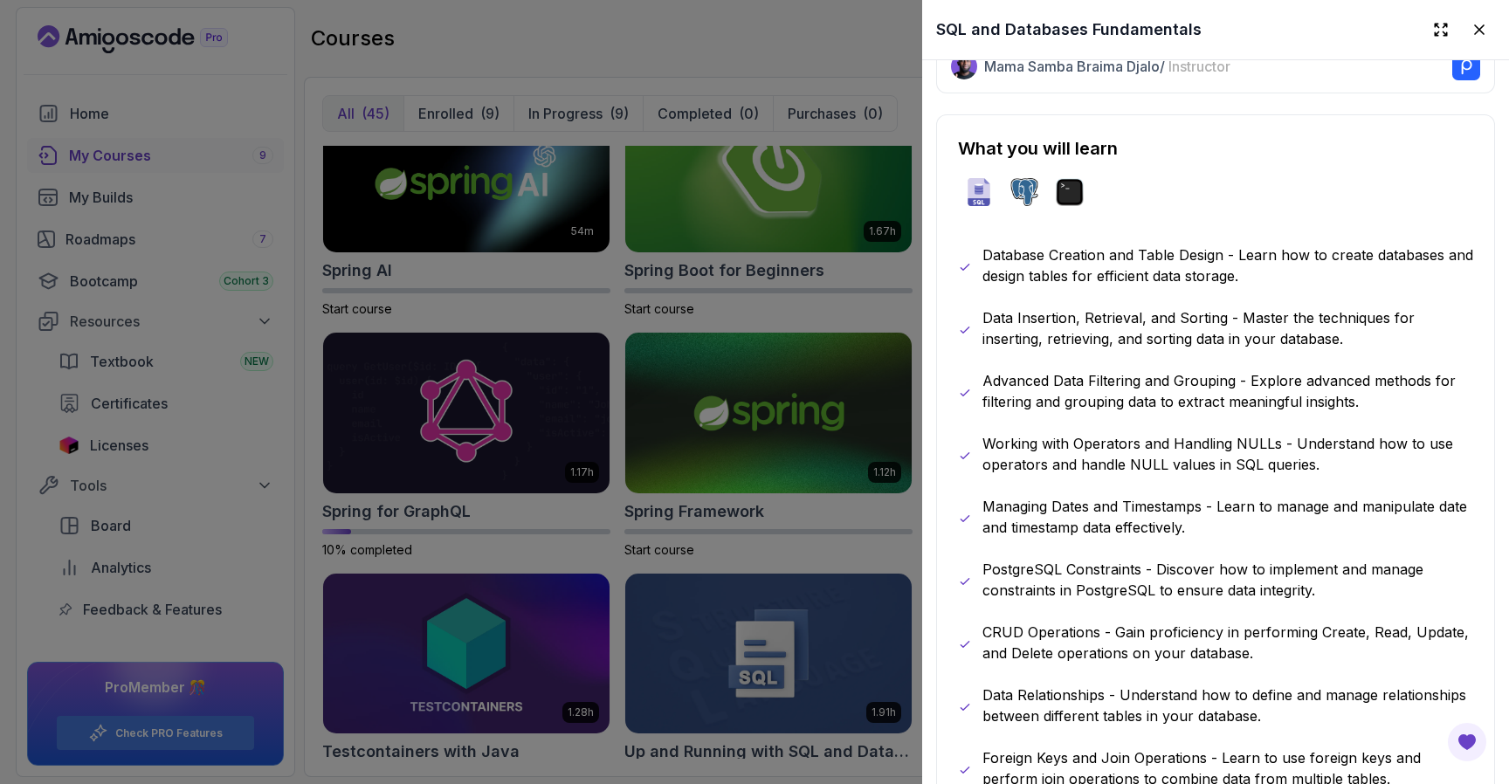
scroll to position [895, 0]
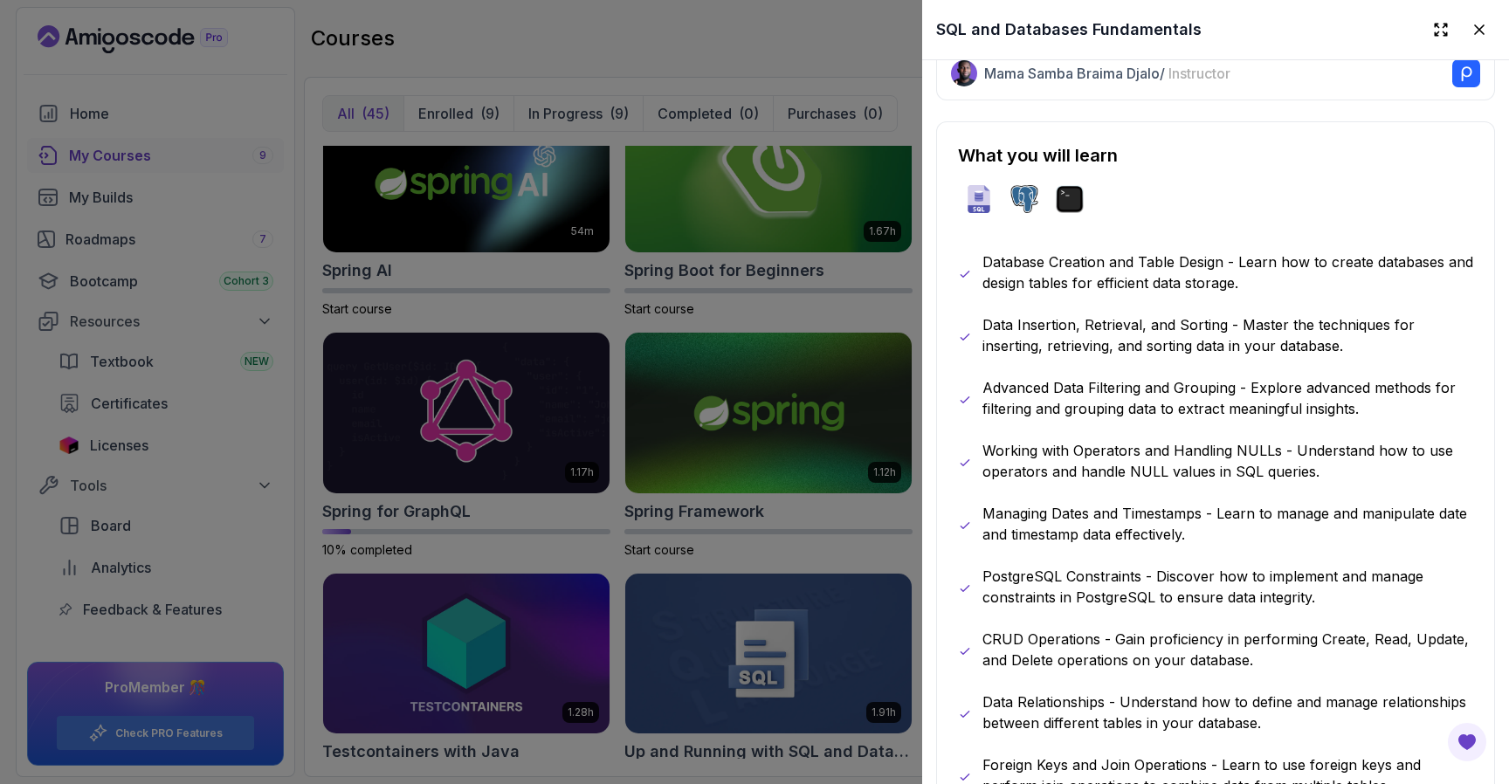
click at [1472, 49] on div "SQL and Databases Fundamentals" at bounding box center [1215, 29] width 587 height 59
click at [1475, 41] on button at bounding box center [1478, 29] width 31 height 31
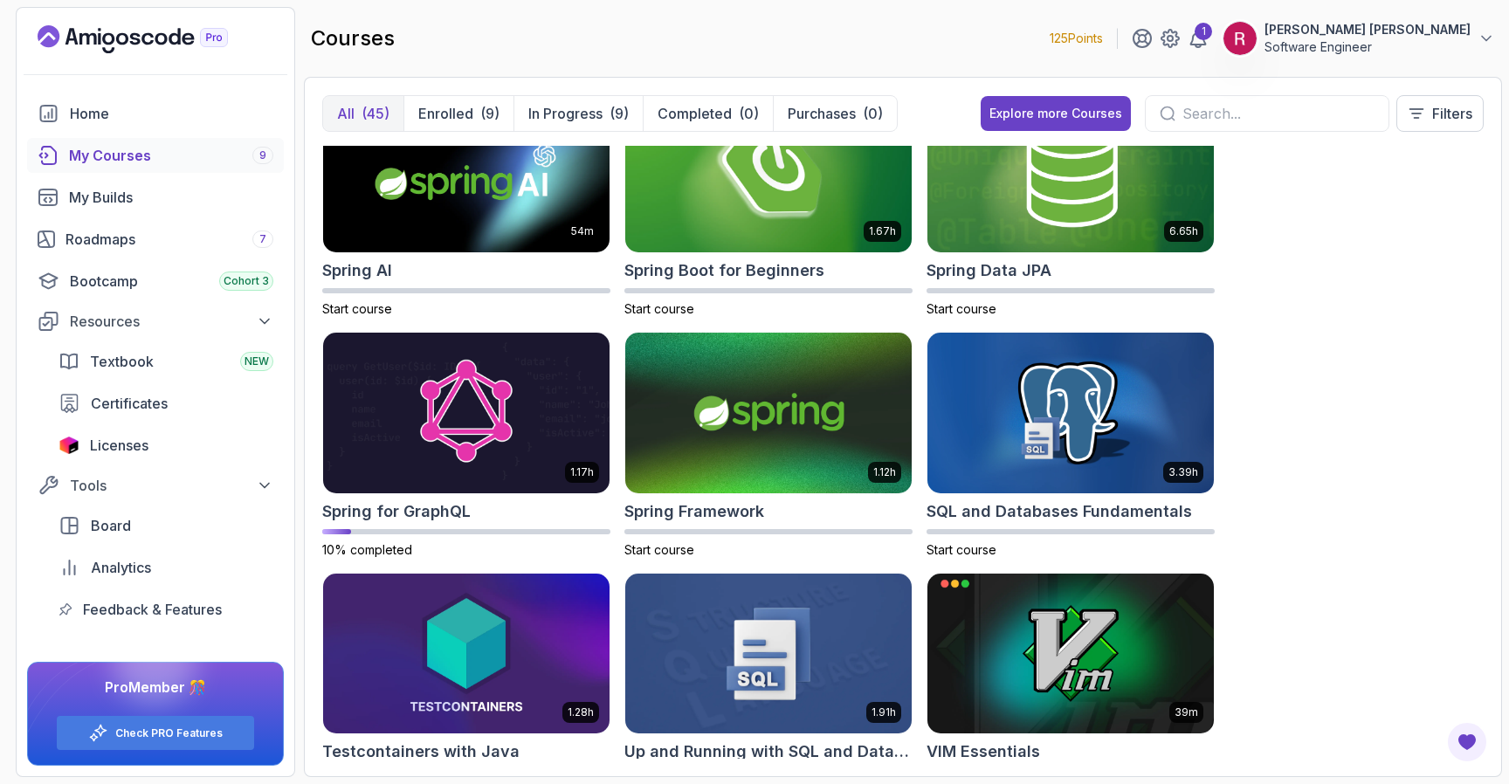
scroll to position [3003, 0]
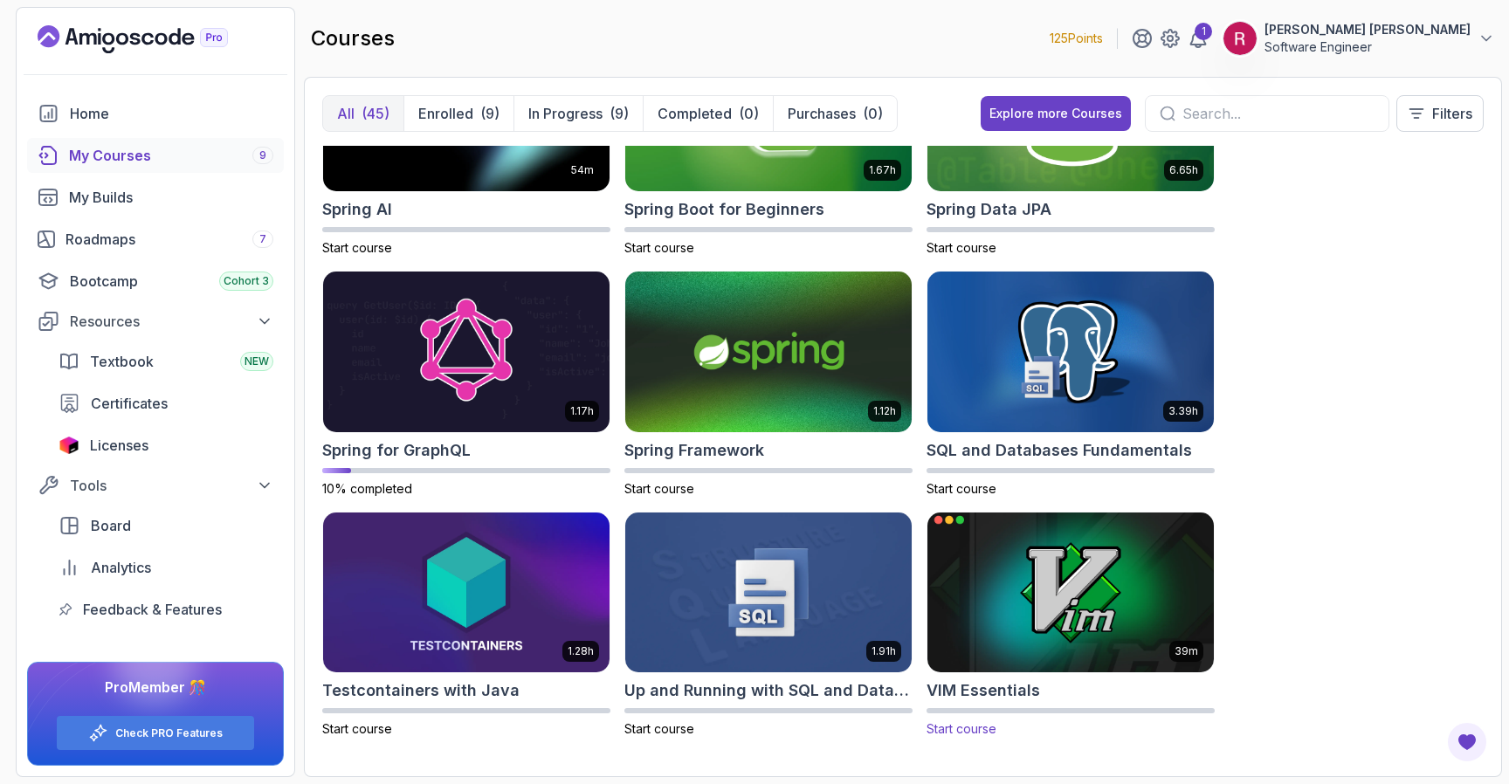
click at [1062, 577] on img at bounding box center [1070, 592] width 300 height 168
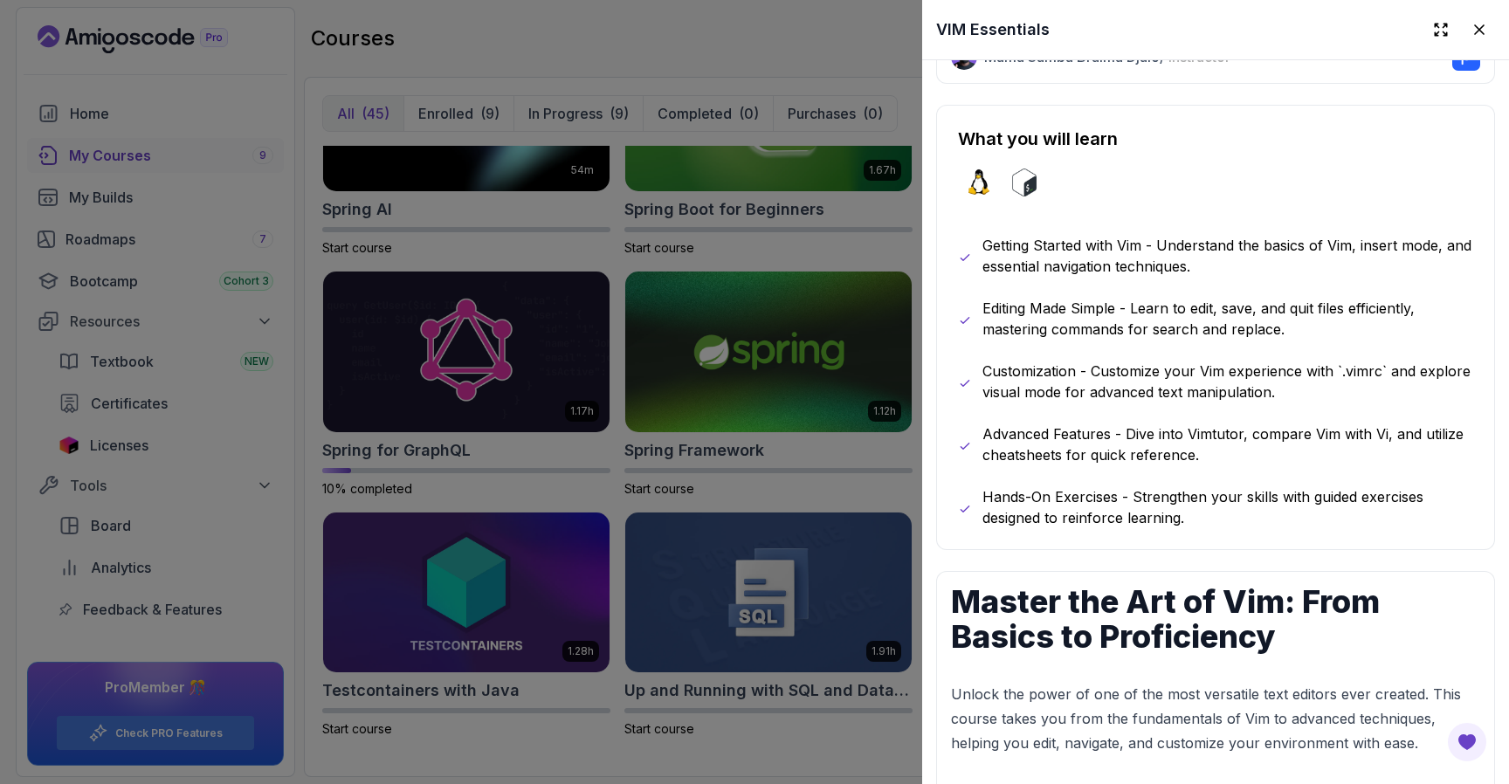
scroll to position [856, 0]
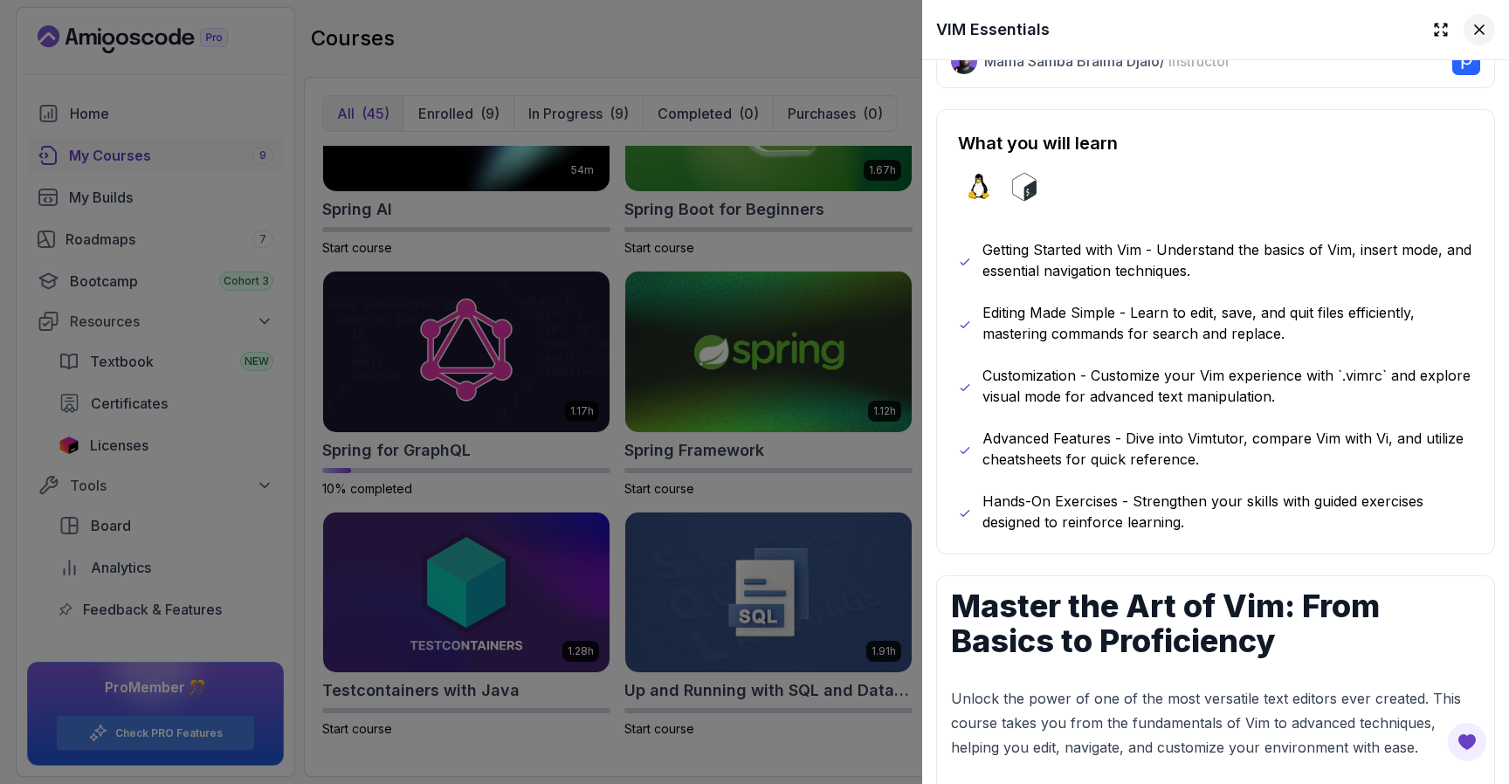
click at [1483, 38] on button at bounding box center [1478, 29] width 31 height 31
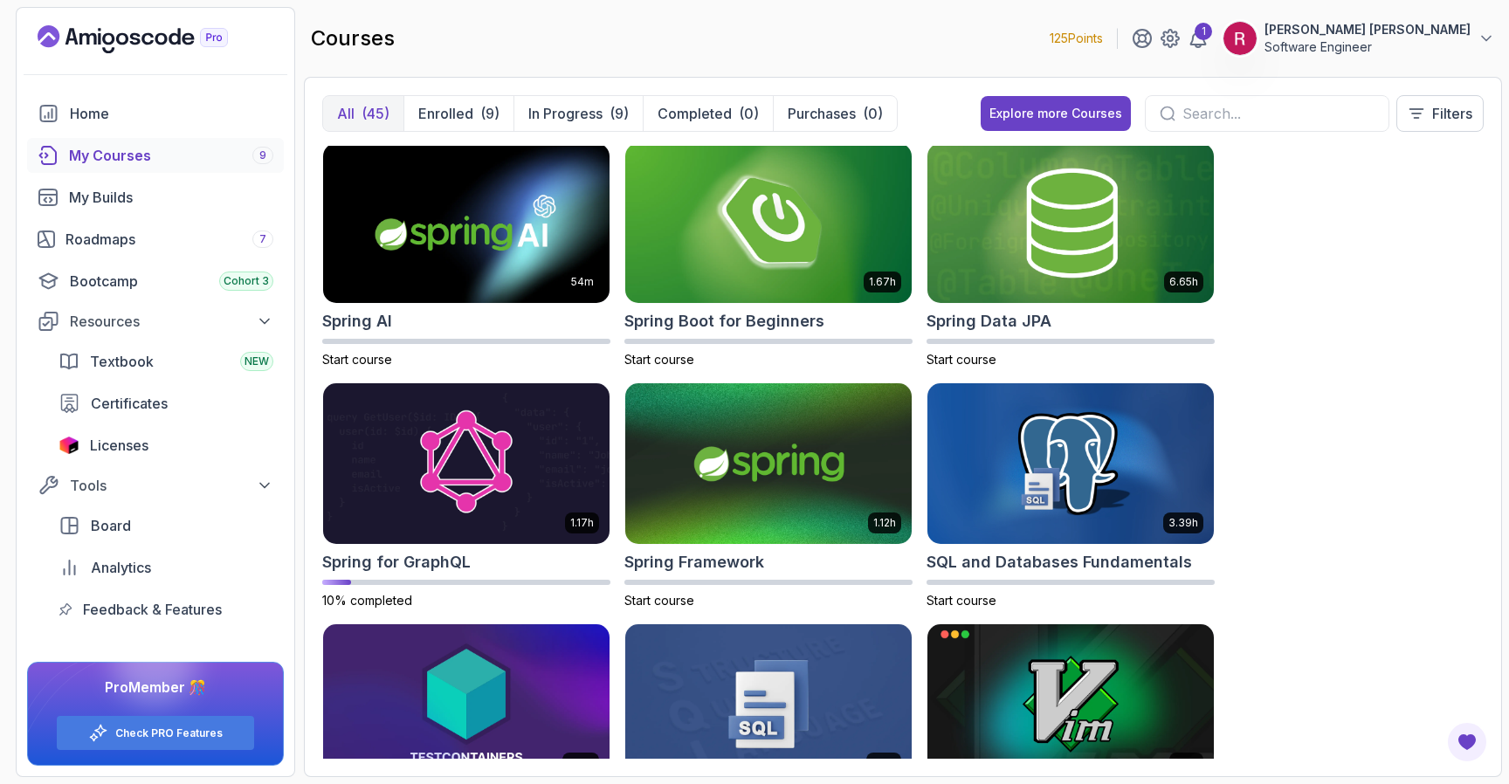
scroll to position [3003, 0]
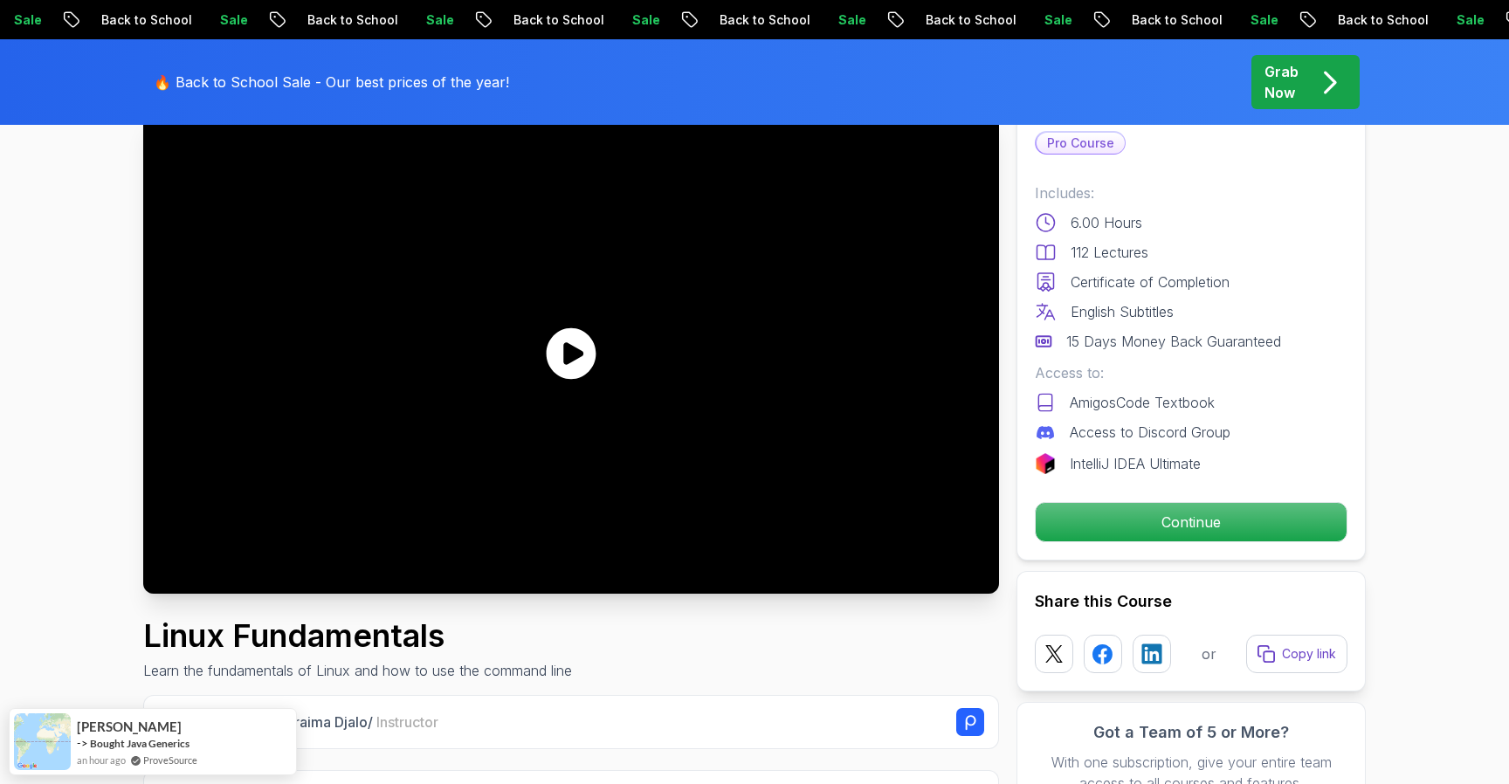
scroll to position [153, 0]
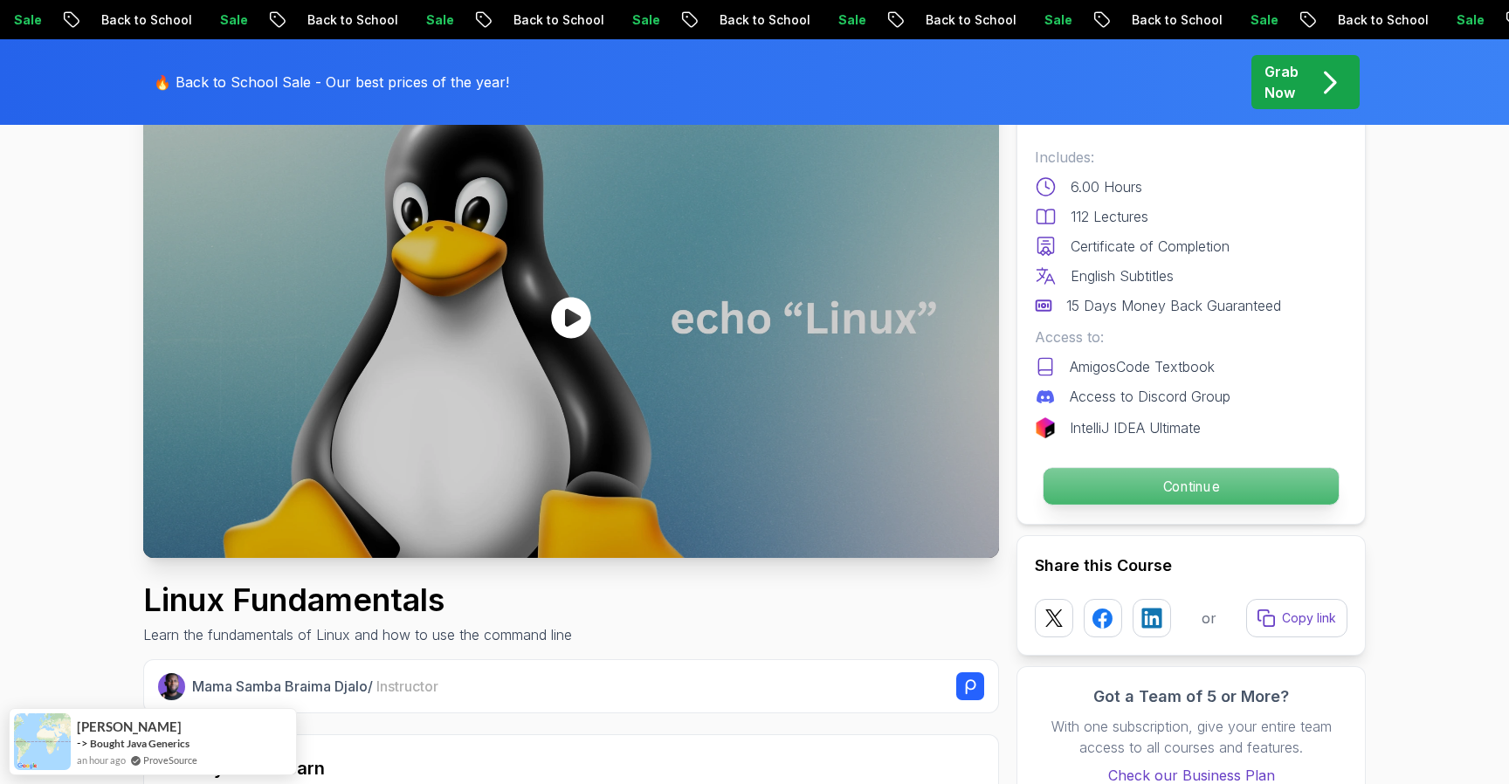
click at [1187, 472] on p "Continue" at bounding box center [1190, 486] width 295 height 37
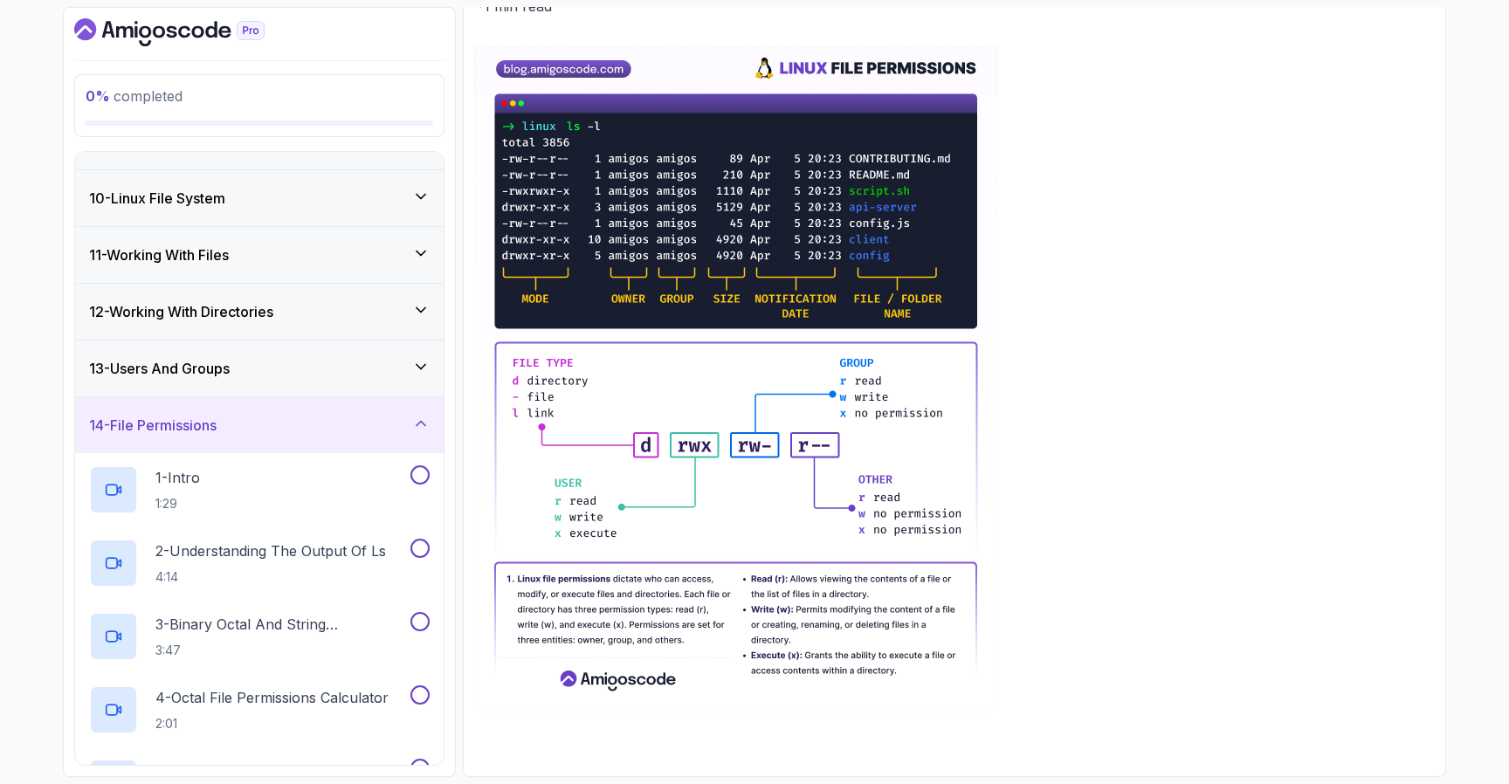
scroll to position [463, 0]
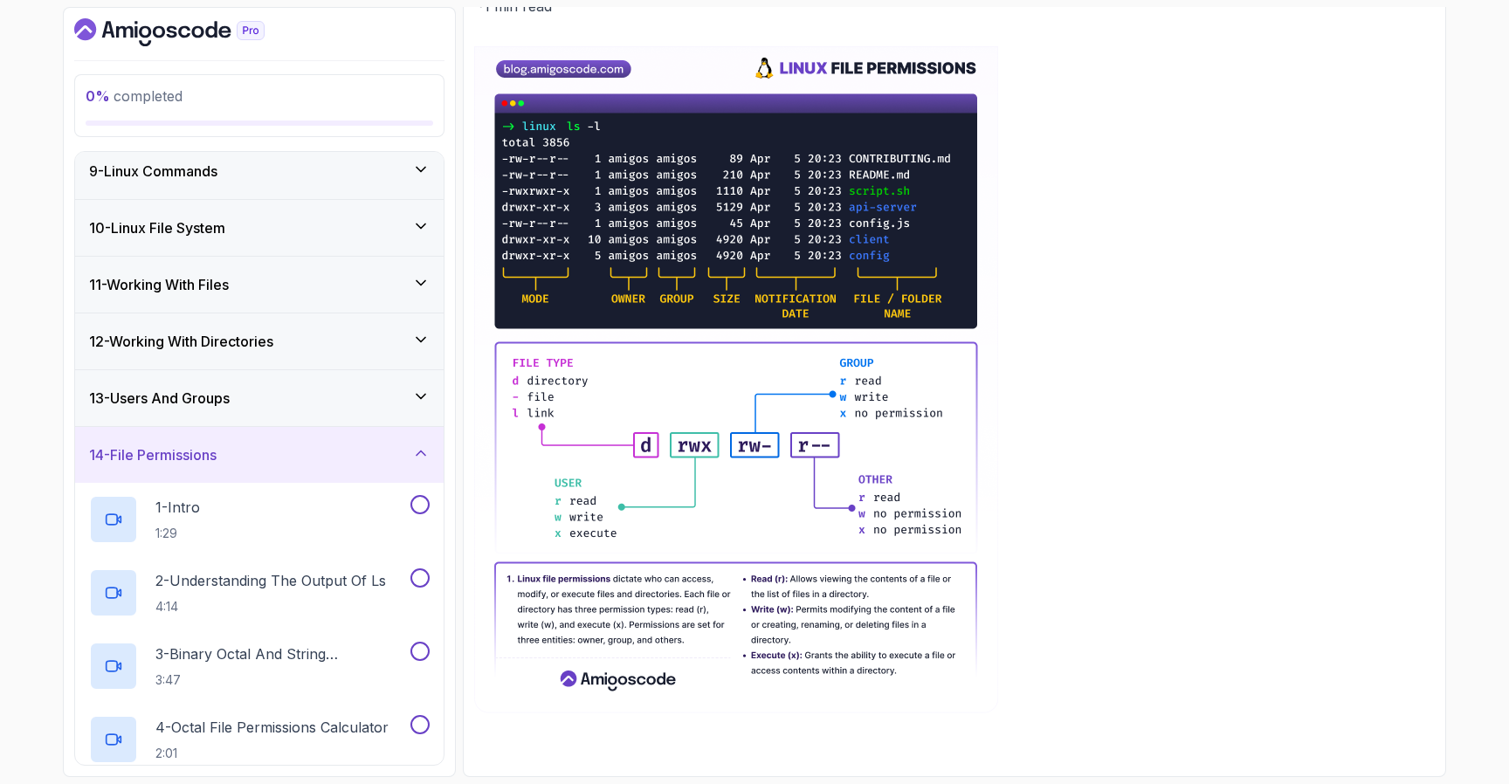
click at [295, 450] on div "14 - File Permissions" at bounding box center [259, 454] width 340 height 21
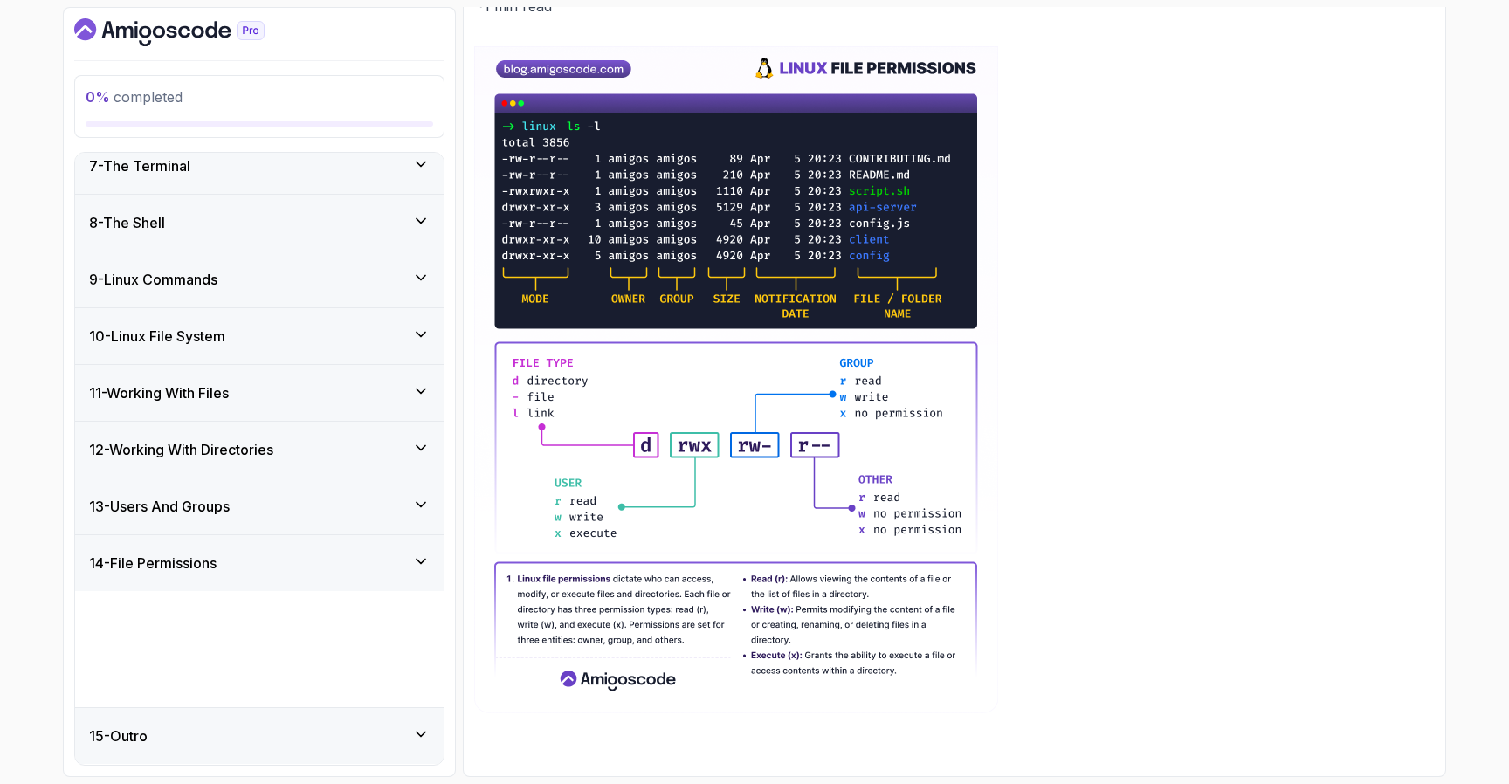
scroll to position [237, 0]
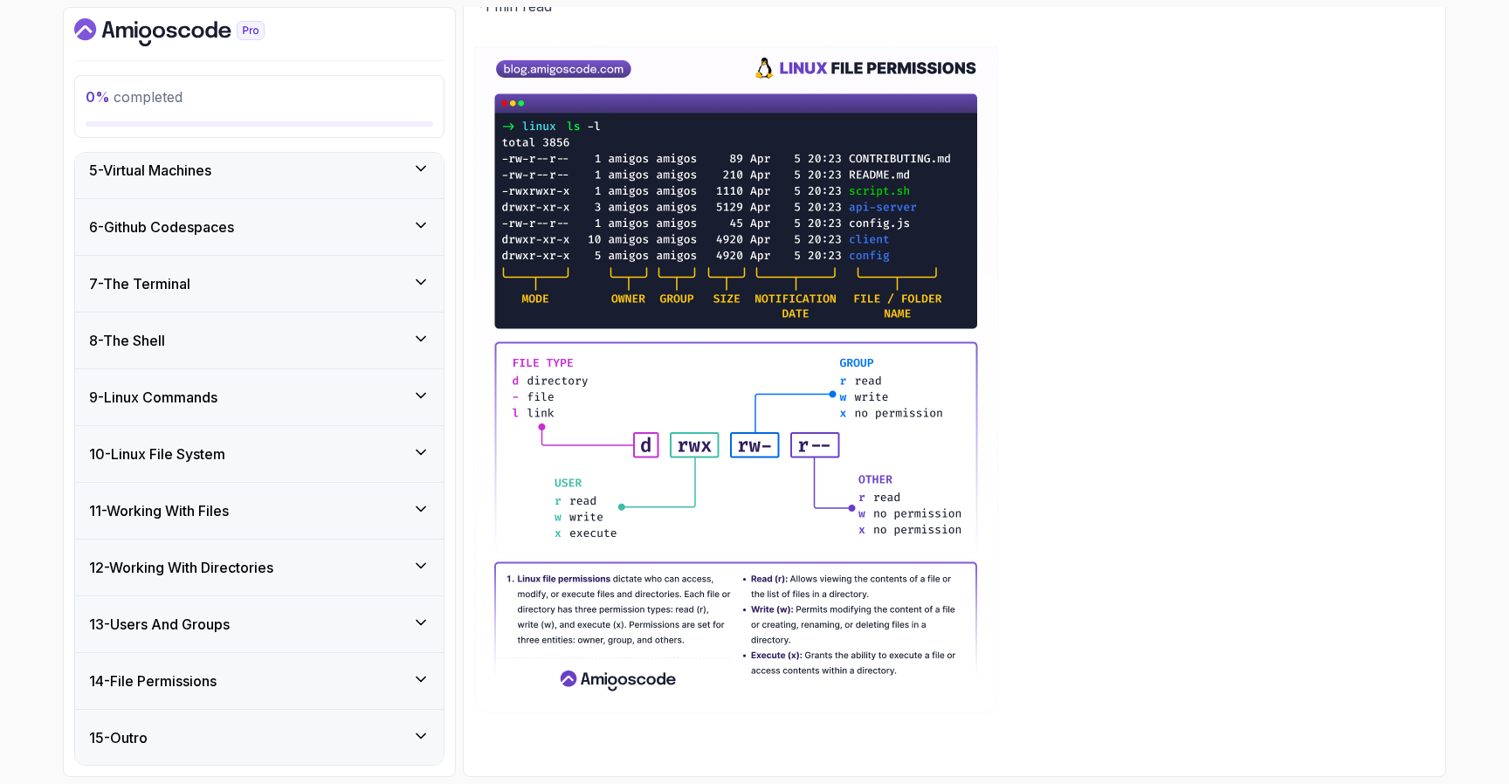
click at [248, 625] on div "13 - Users And Groups" at bounding box center [259, 624] width 340 height 21
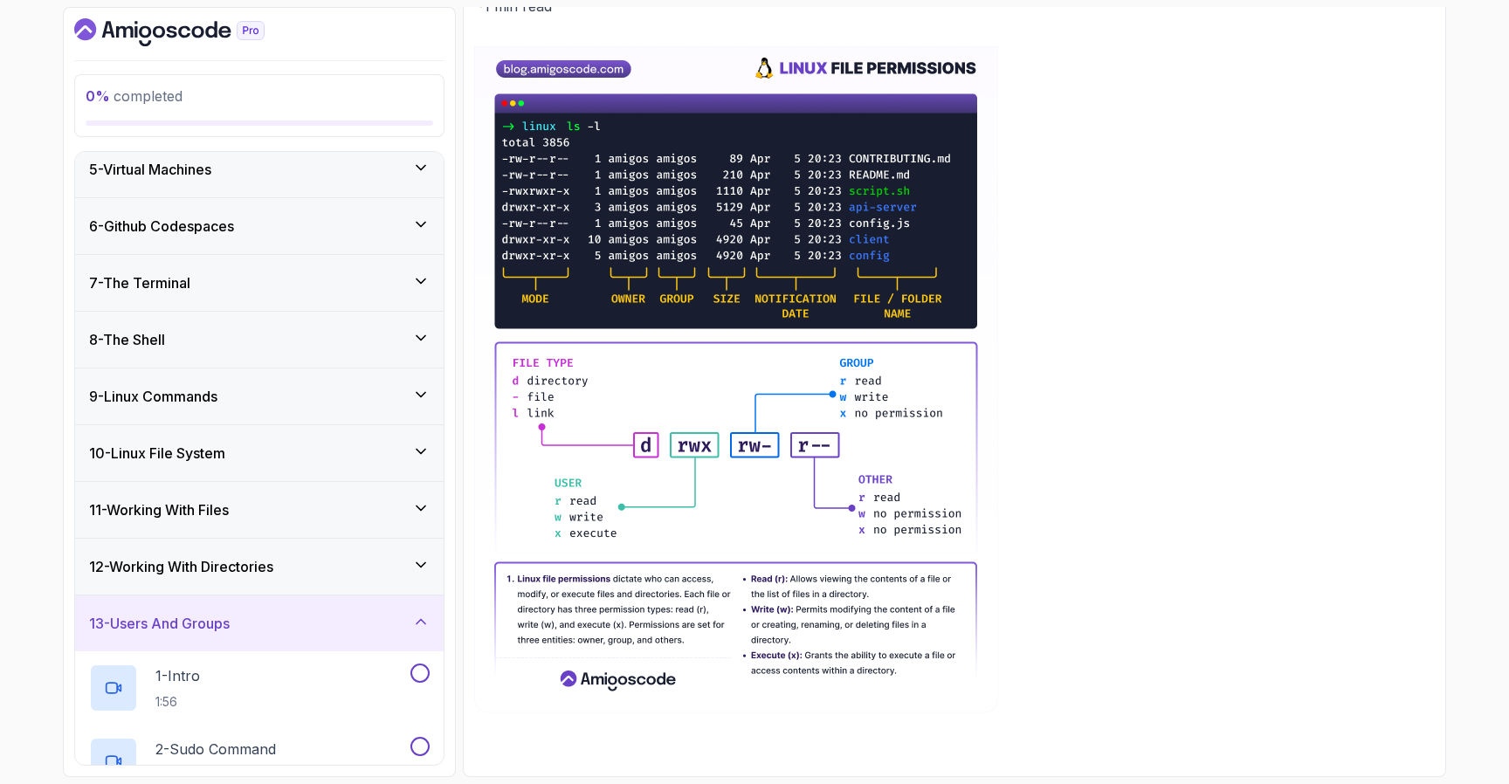
click at [259, 590] on div "12 - Working With Directories" at bounding box center [259, 567] width 368 height 56
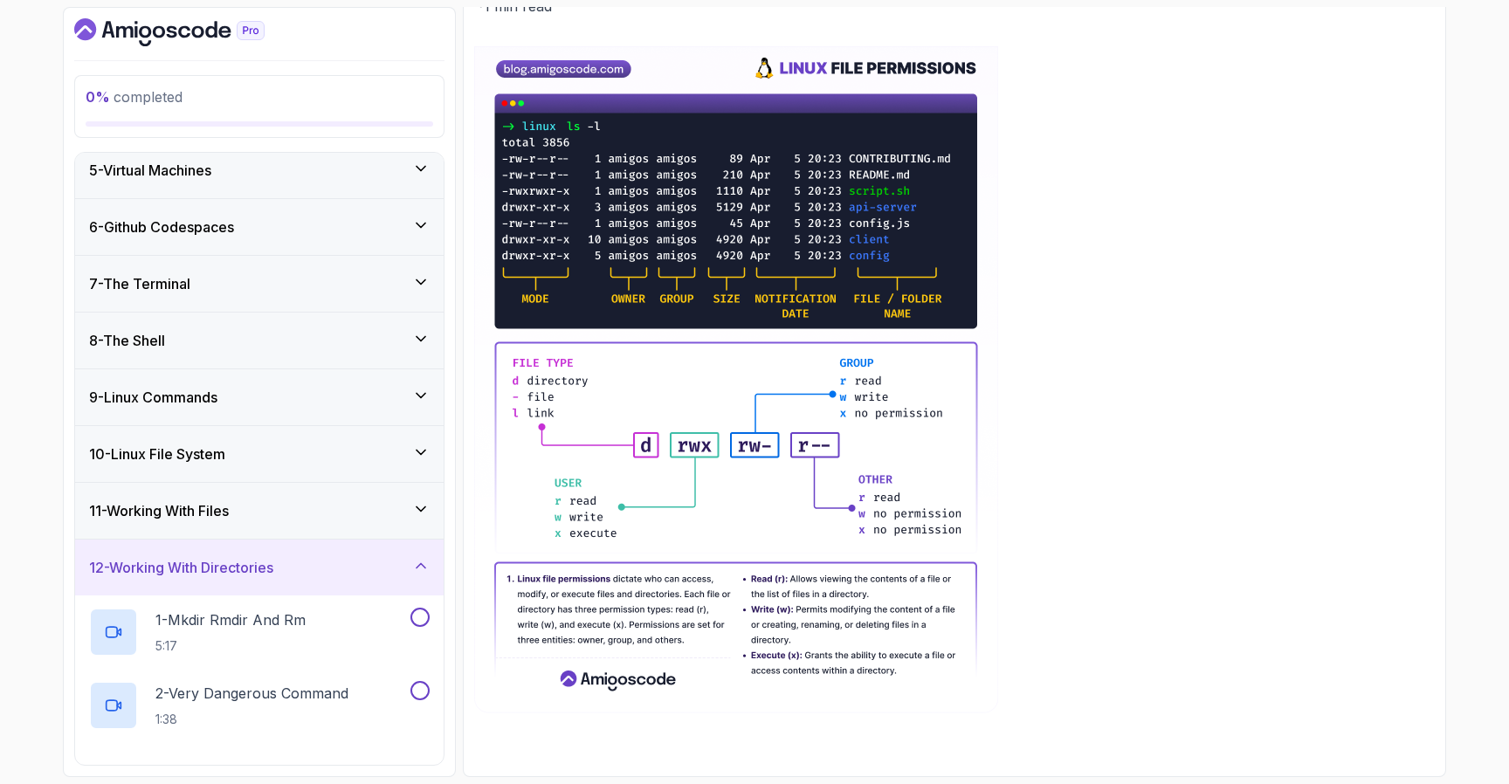
click at [279, 530] on div "11 - Working With Files" at bounding box center [259, 511] width 368 height 56
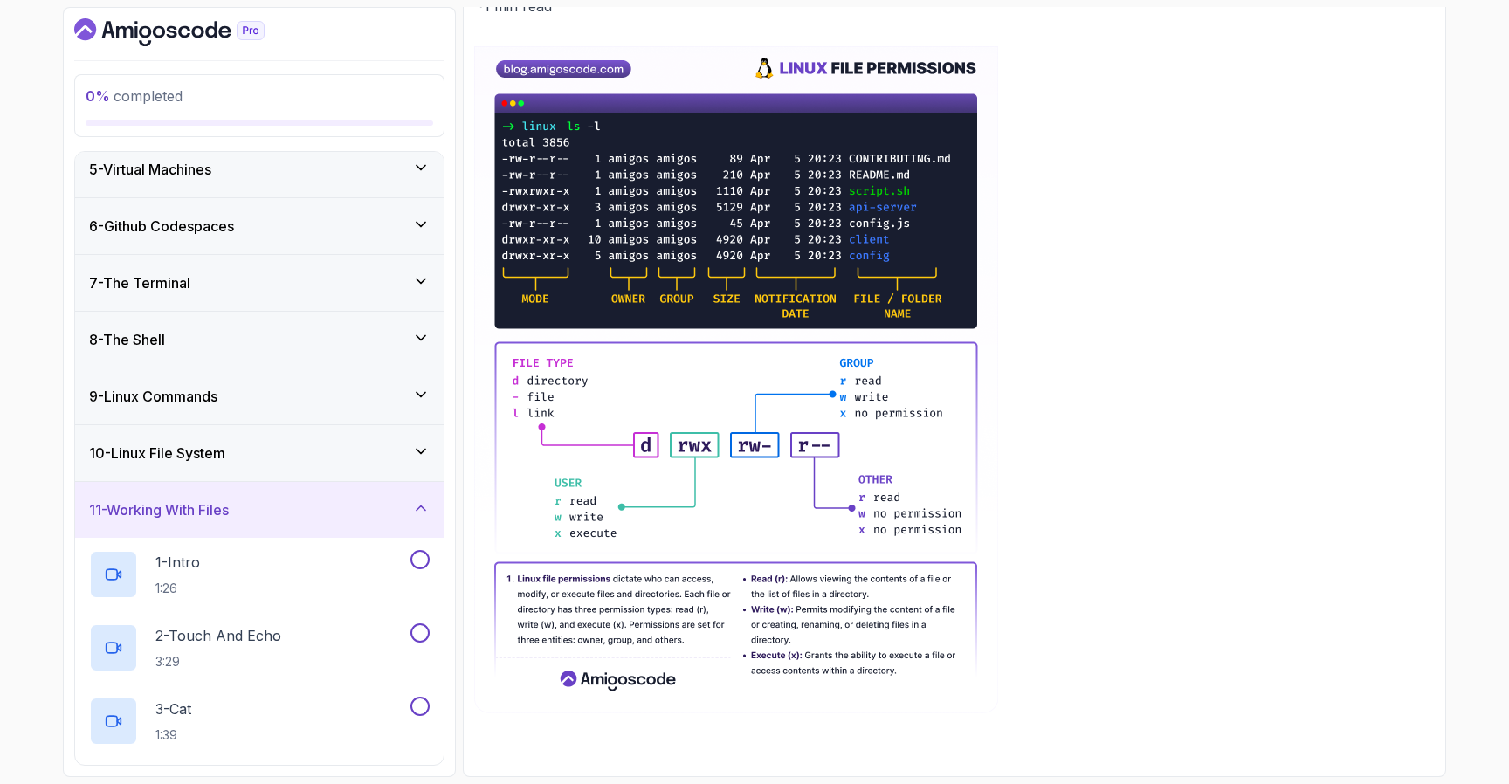
click at [301, 464] on div "10 - Linux File System" at bounding box center [259, 453] width 368 height 56
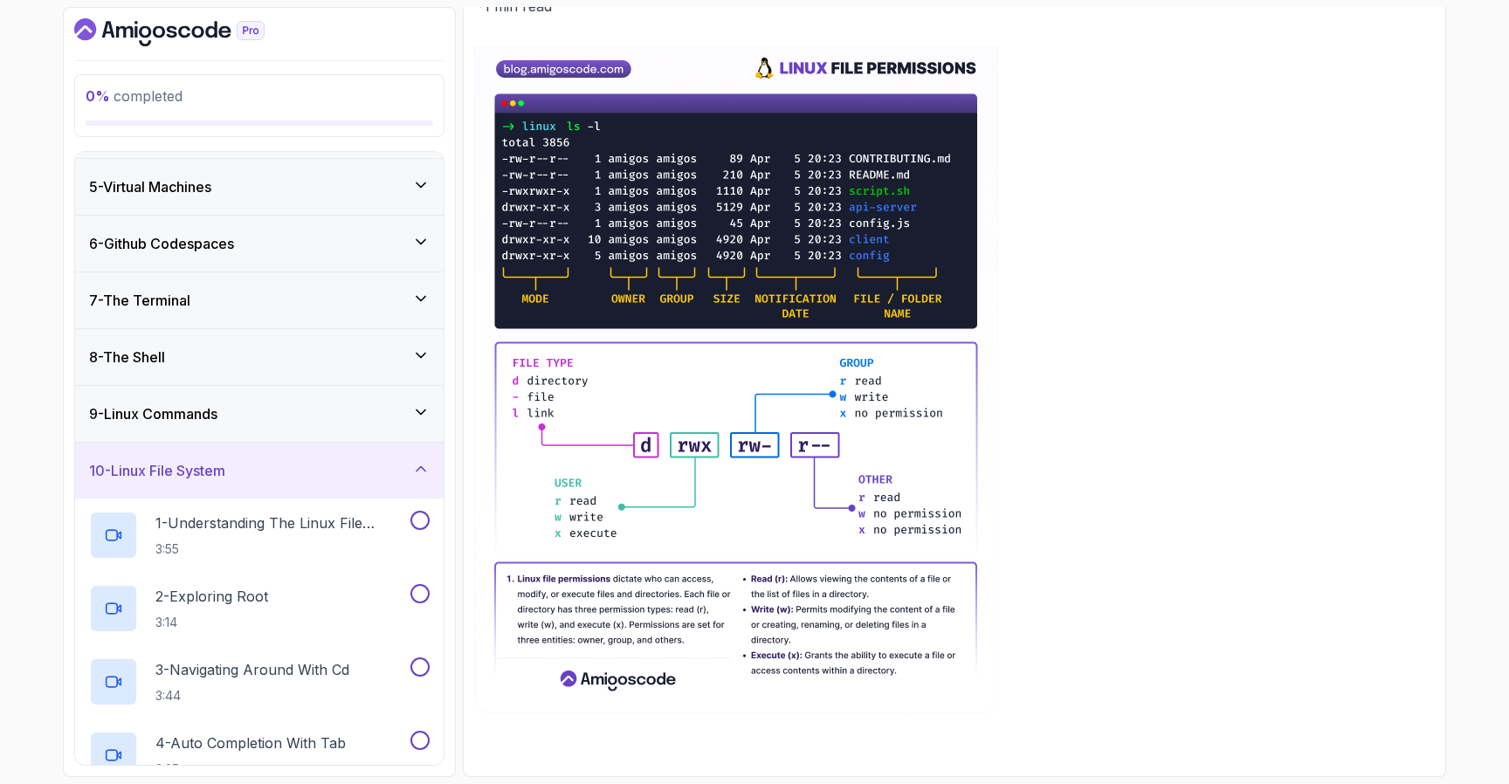
scroll to position [169, 0]
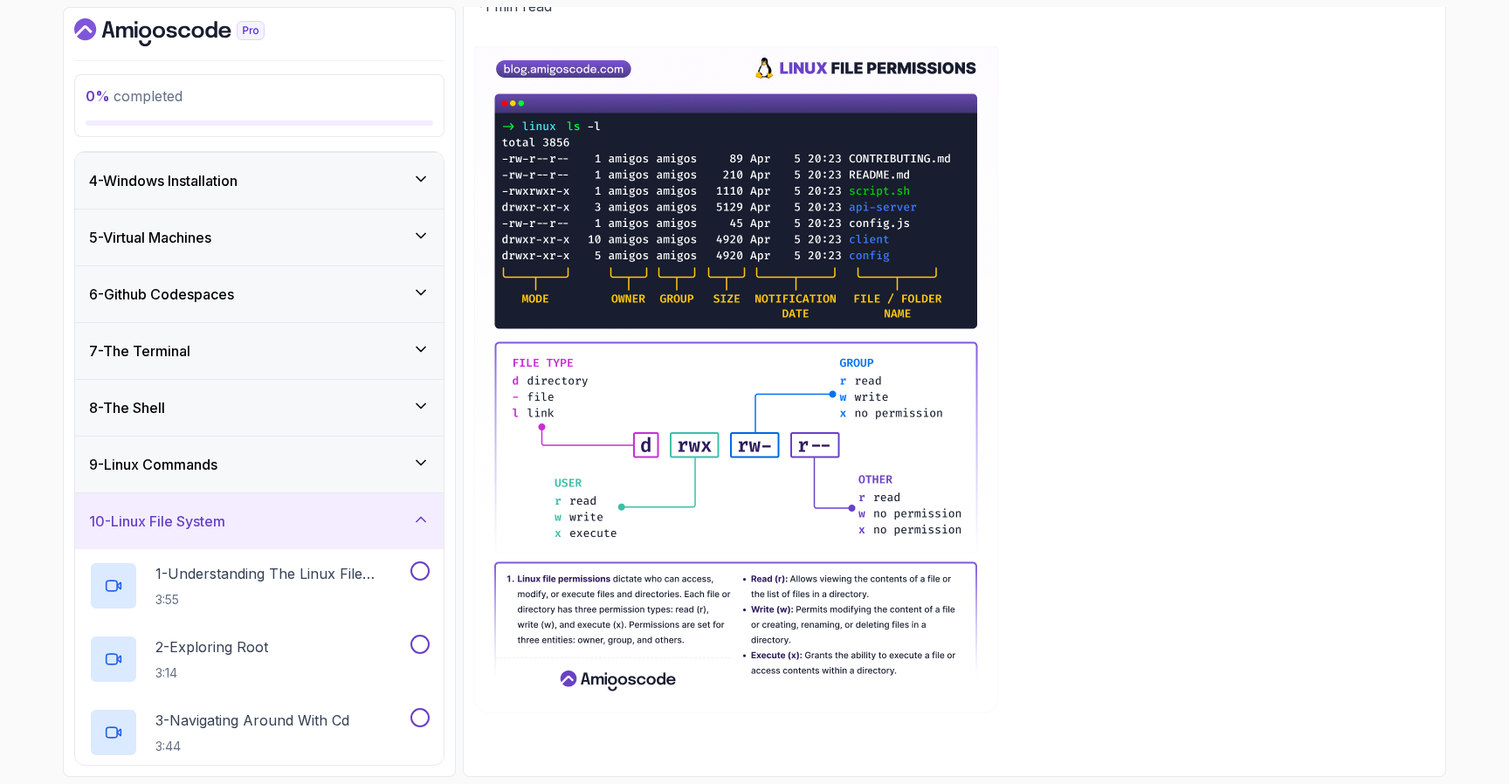
click at [265, 423] on div "8 - The Shell" at bounding box center [259, 408] width 368 height 56
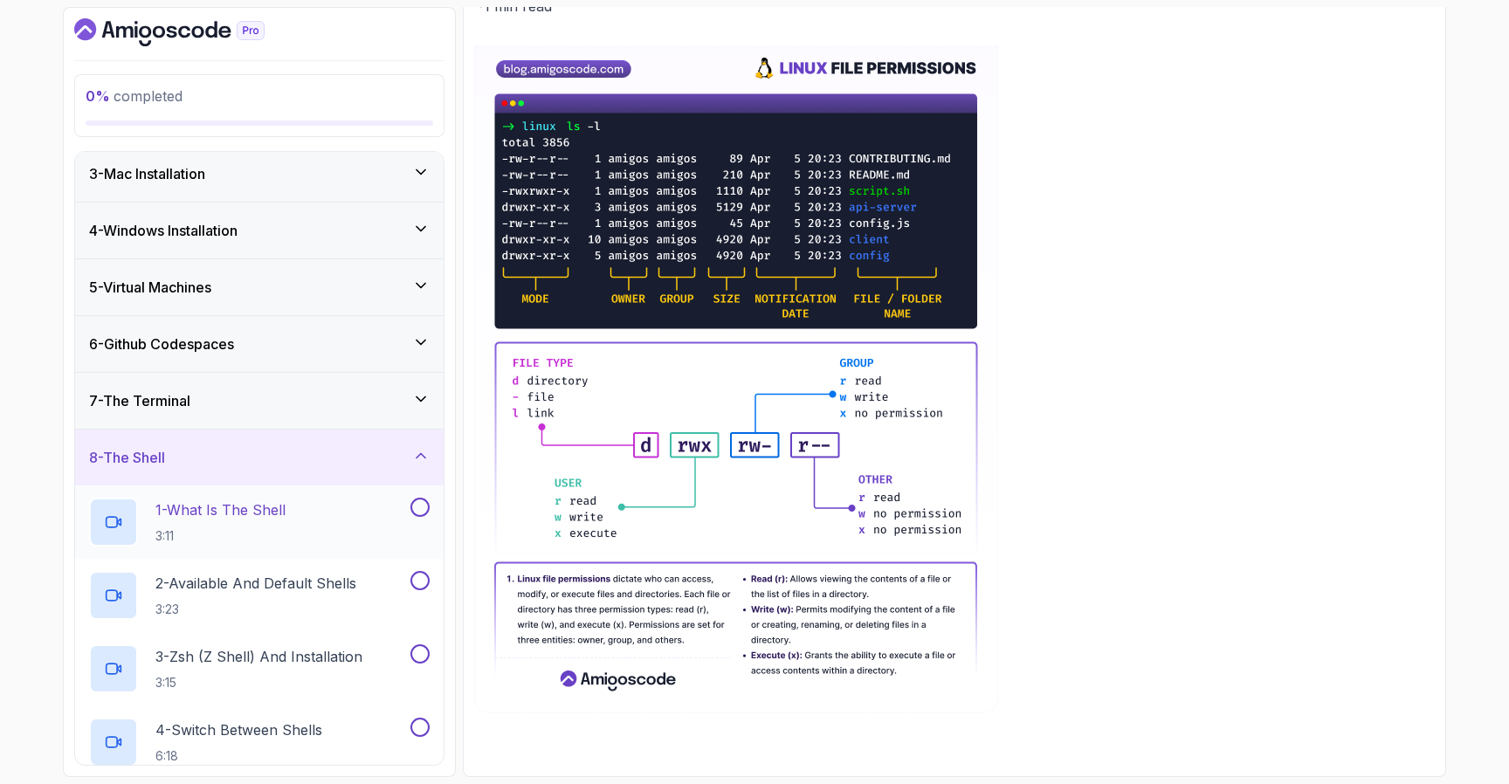
scroll to position [0, 0]
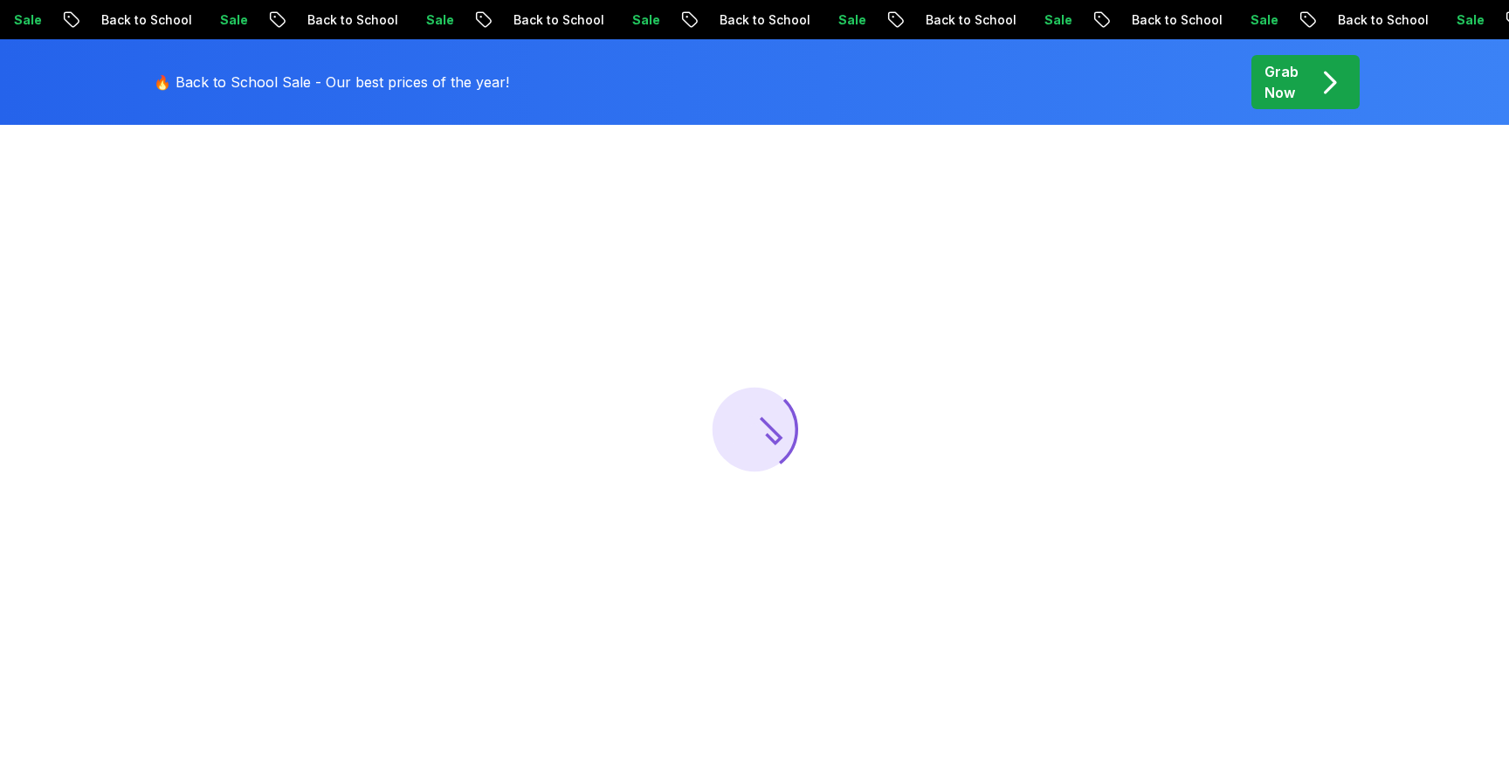
scroll to position [153, 0]
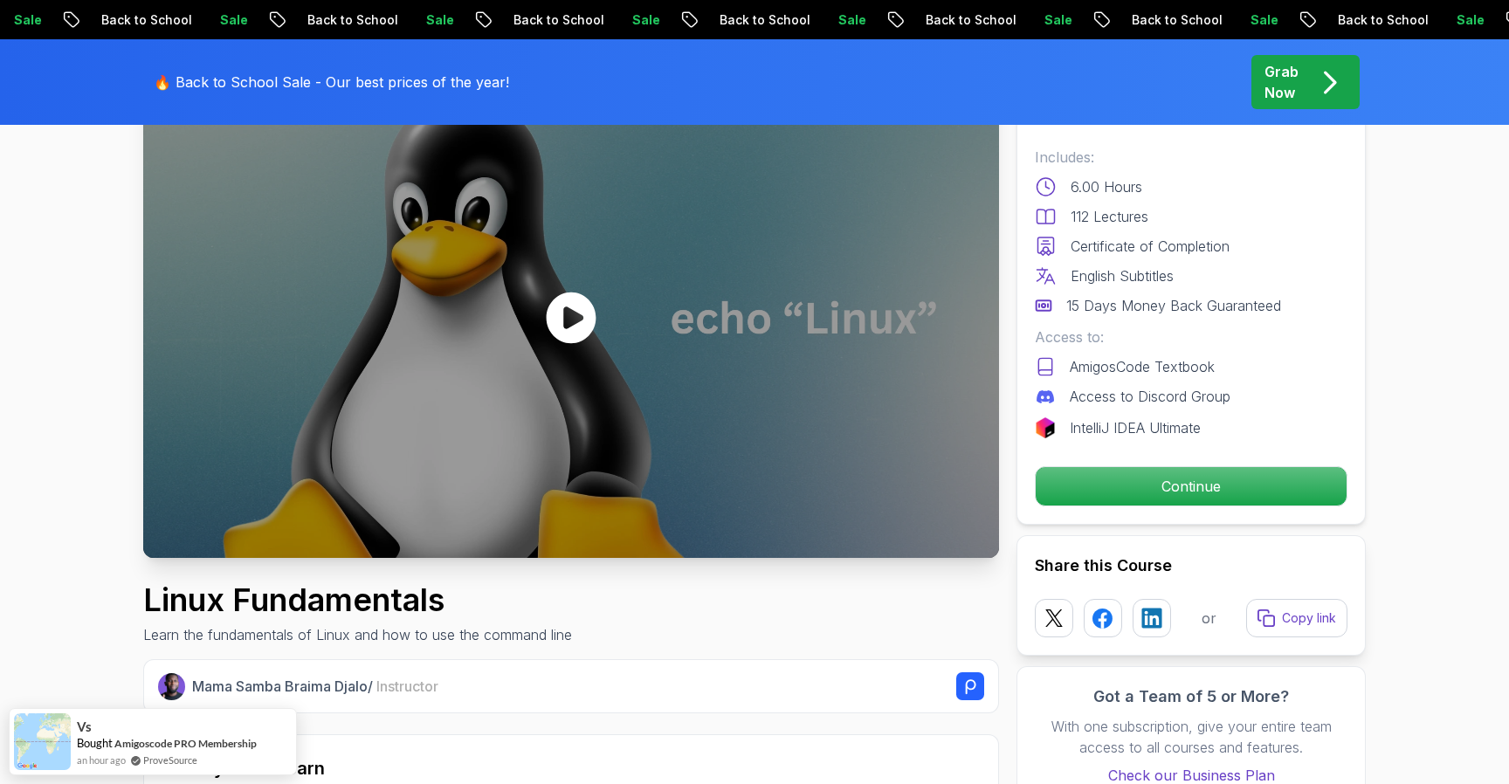
click at [594, 325] on icon at bounding box center [572, 318] width 50 height 52
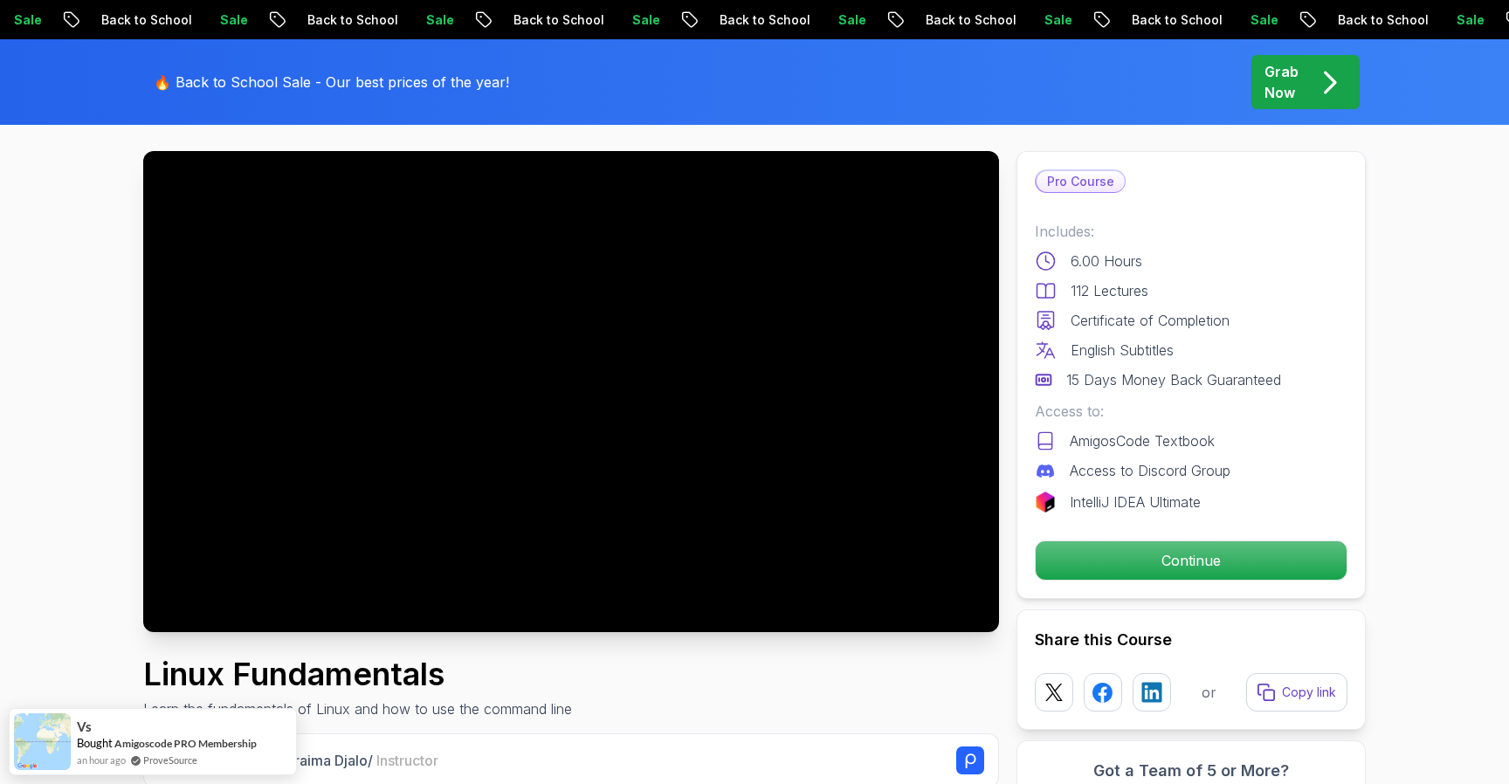
scroll to position [0, 0]
